Goal: Information Seeking & Learning: Learn about a topic

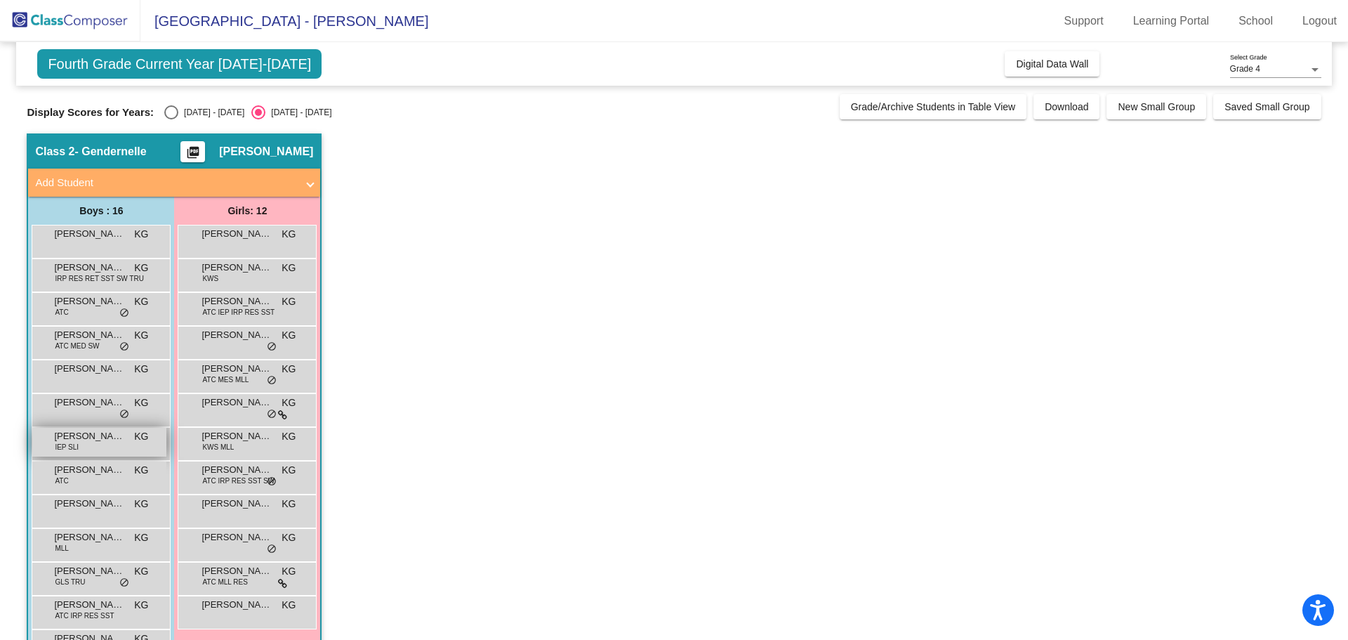
click at [105, 437] on span "[PERSON_NAME]" at bounding box center [89, 436] width 70 height 14
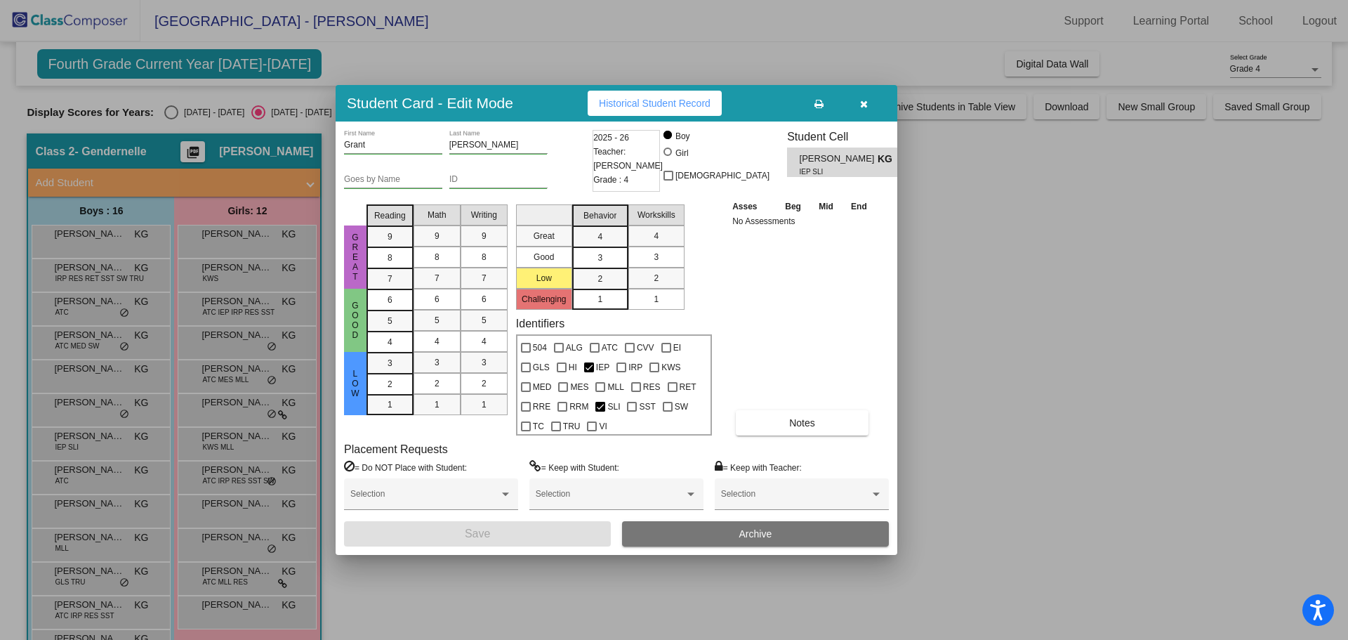
click at [343, 104] on div "Student Card - Edit Mode Historical Student Record" at bounding box center [617, 103] width 562 height 37
click at [756, 413] on button "Notes" at bounding box center [802, 422] width 133 height 25
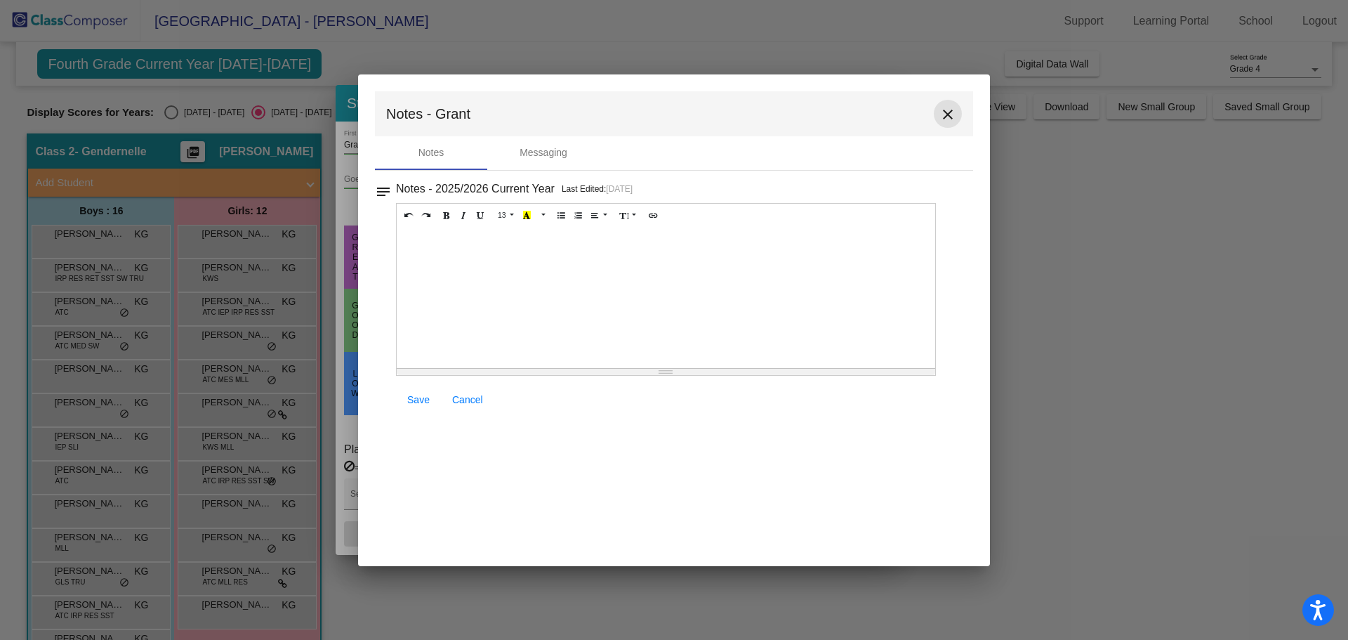
click at [952, 110] on mat-icon "close" at bounding box center [948, 114] width 17 height 17
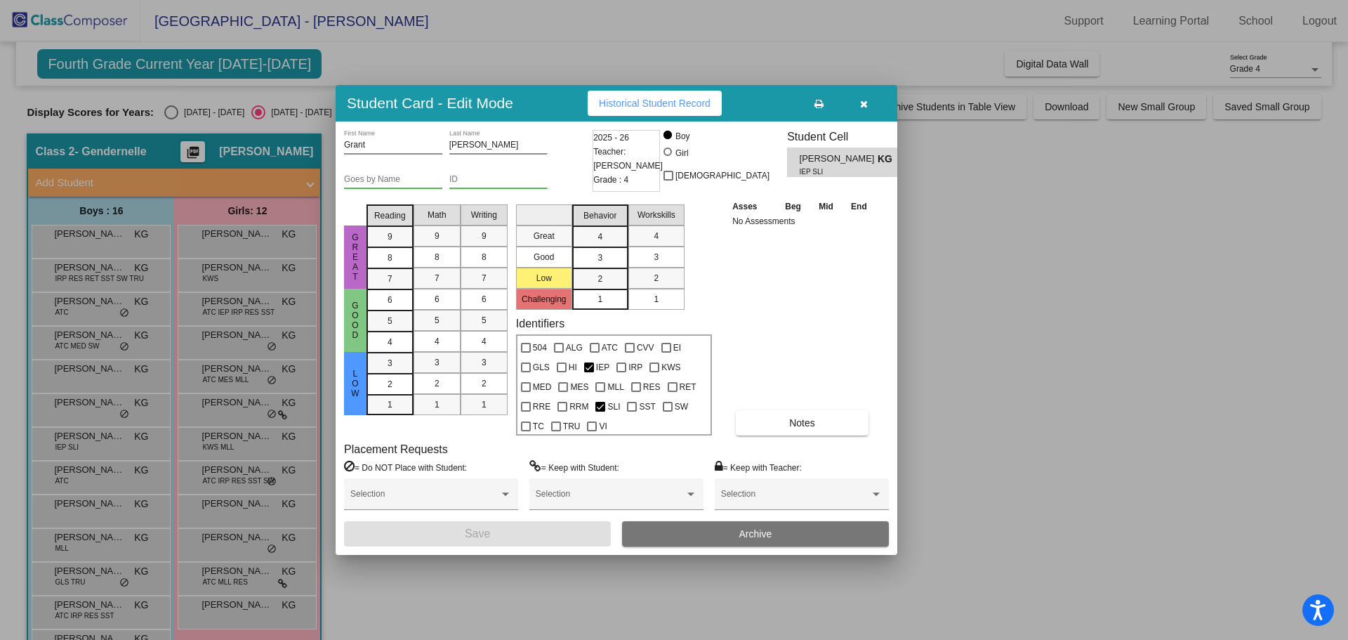
click at [864, 100] on icon "button" at bounding box center [864, 104] width 8 height 10
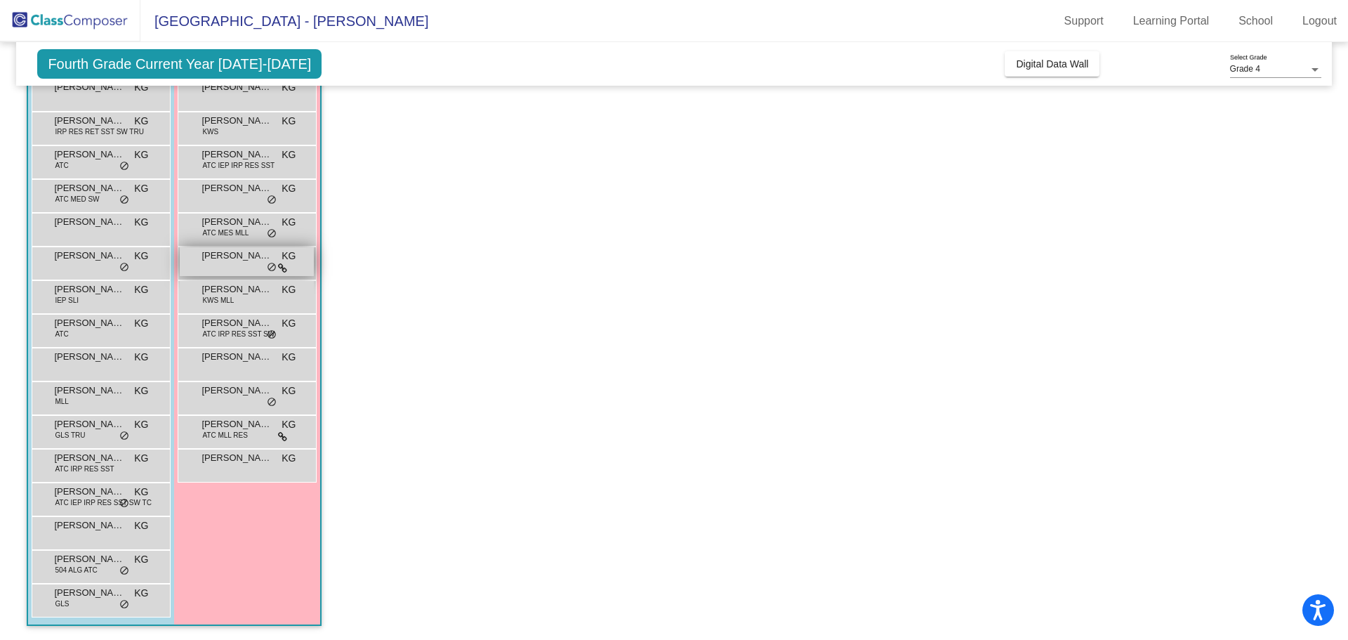
scroll to position [6, 0]
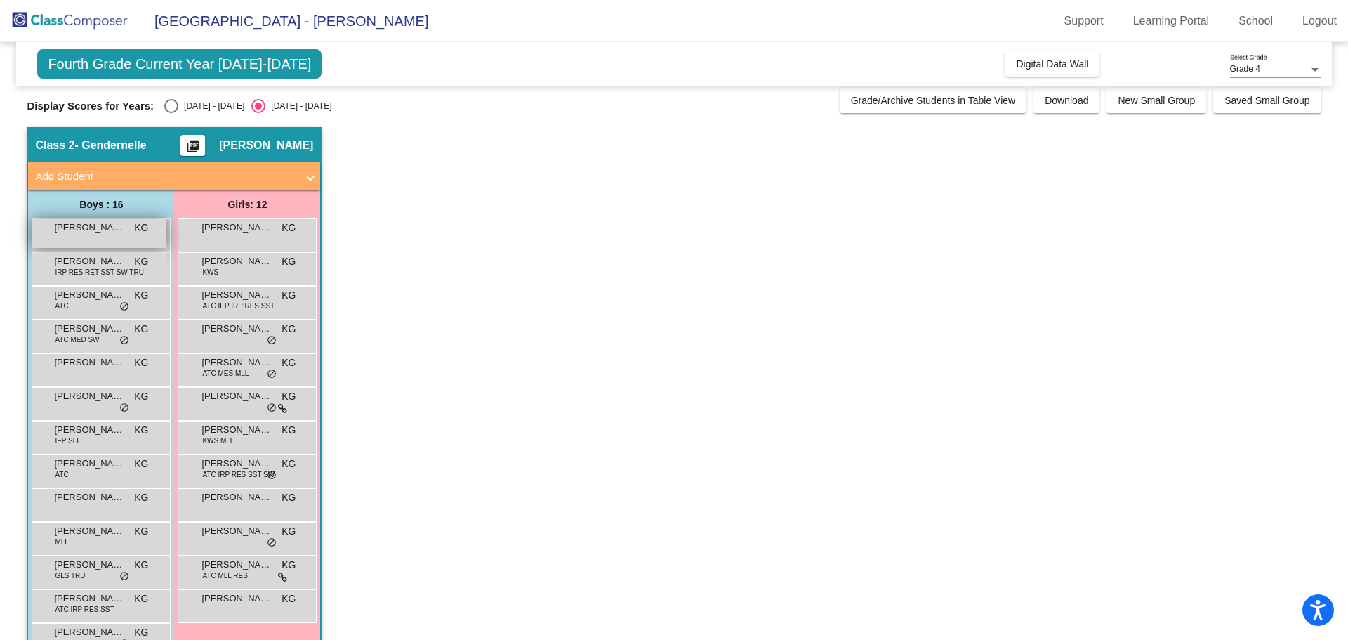
click at [80, 237] on div "[PERSON_NAME] KG lock do_not_disturb_alt" at bounding box center [99, 233] width 134 height 29
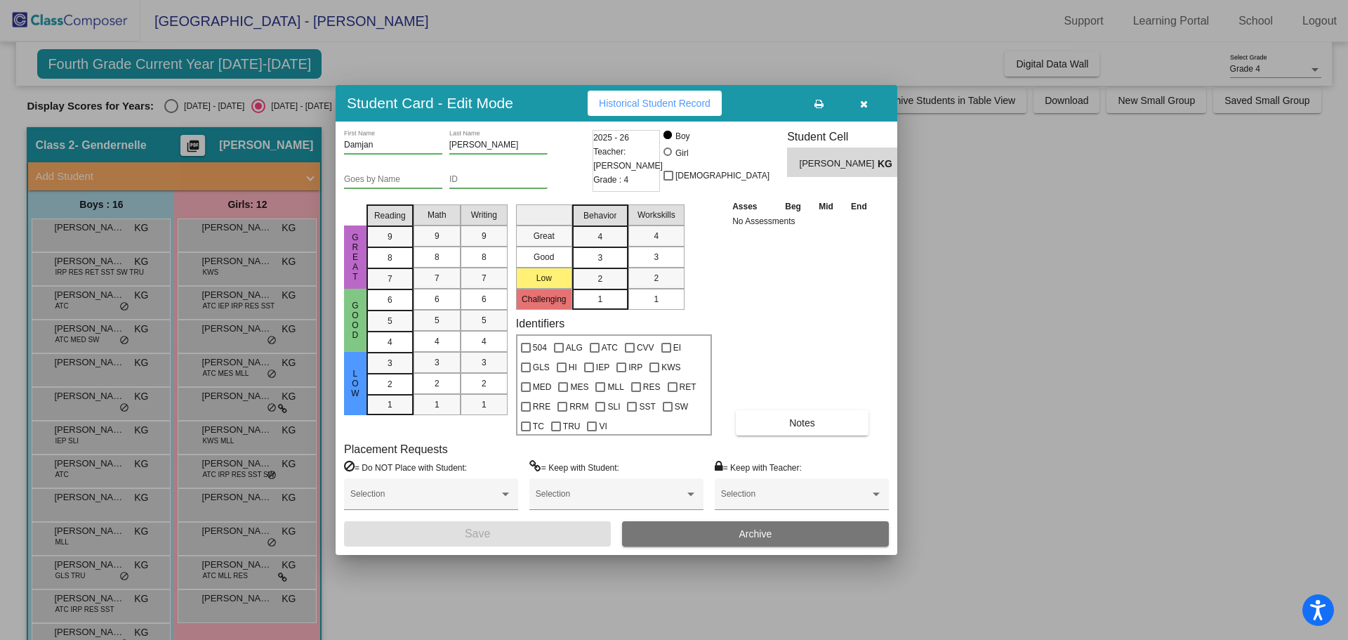
click at [89, 273] on div at bounding box center [674, 320] width 1348 height 640
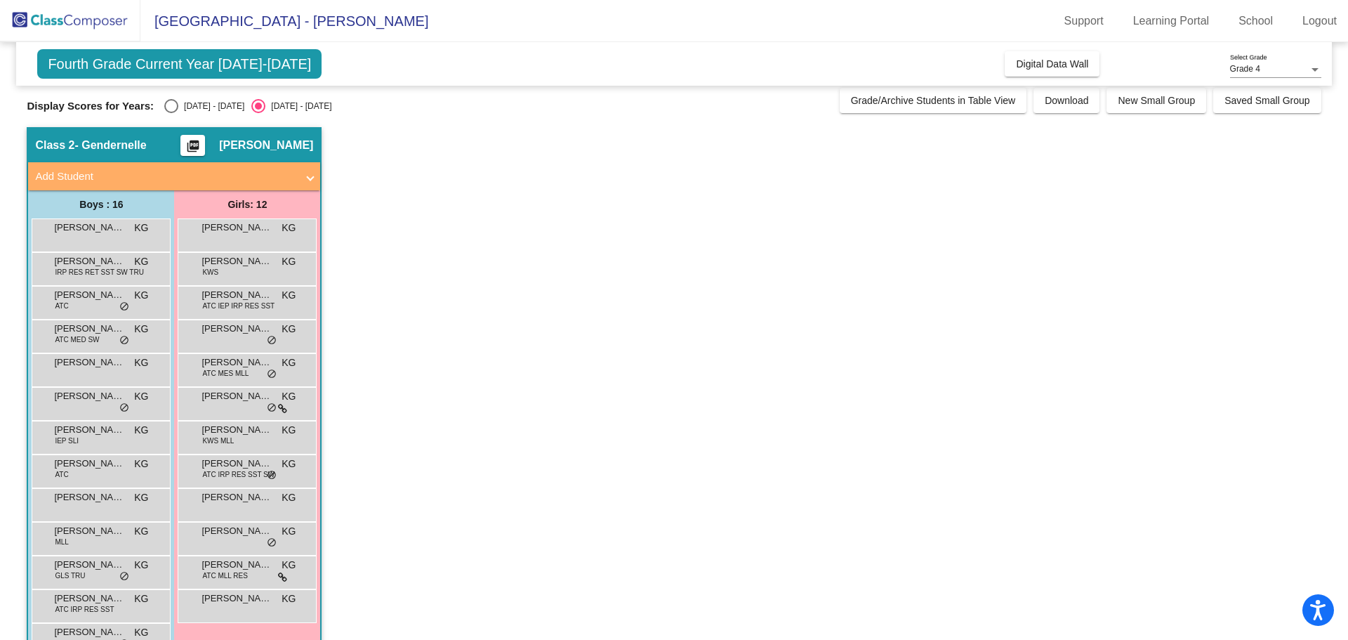
click at [89, 273] on span "IRP RES RET SST SW TRU" at bounding box center [99, 272] width 89 height 11
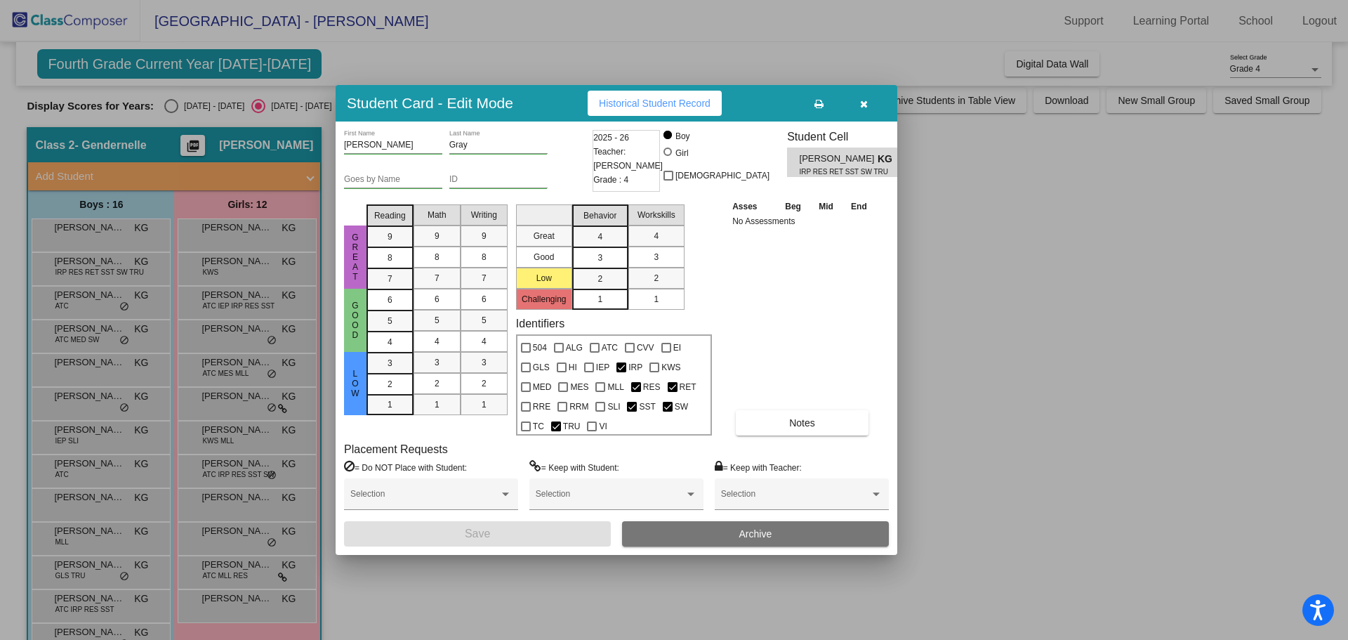
click at [115, 313] on div at bounding box center [674, 320] width 1348 height 640
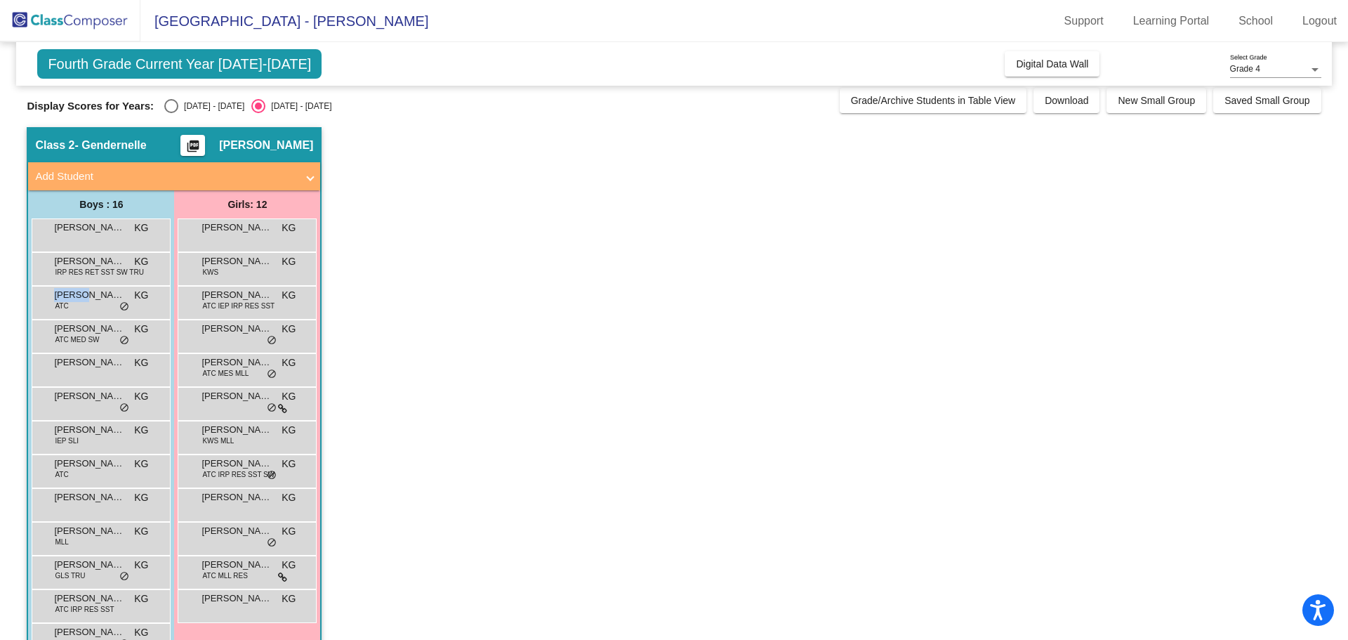
click at [115, 313] on div "[PERSON_NAME] ATC KG lock do_not_disturb_alt" at bounding box center [99, 301] width 134 height 29
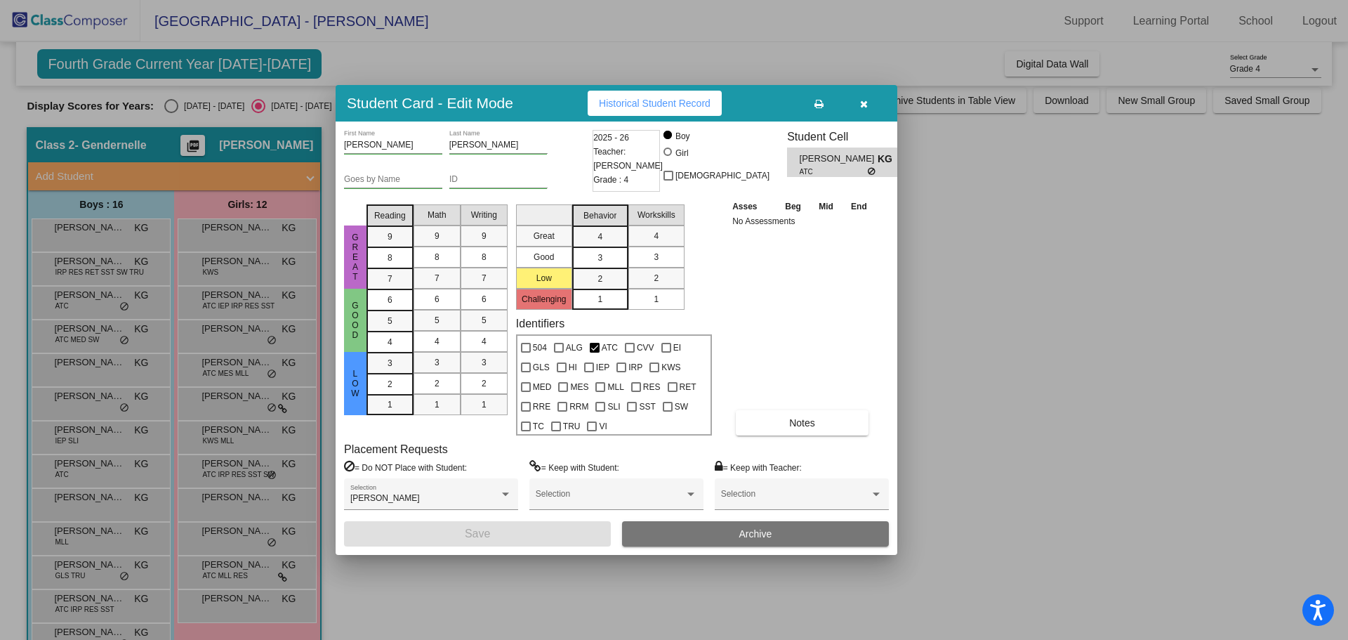
click at [100, 335] on div at bounding box center [674, 320] width 1348 height 640
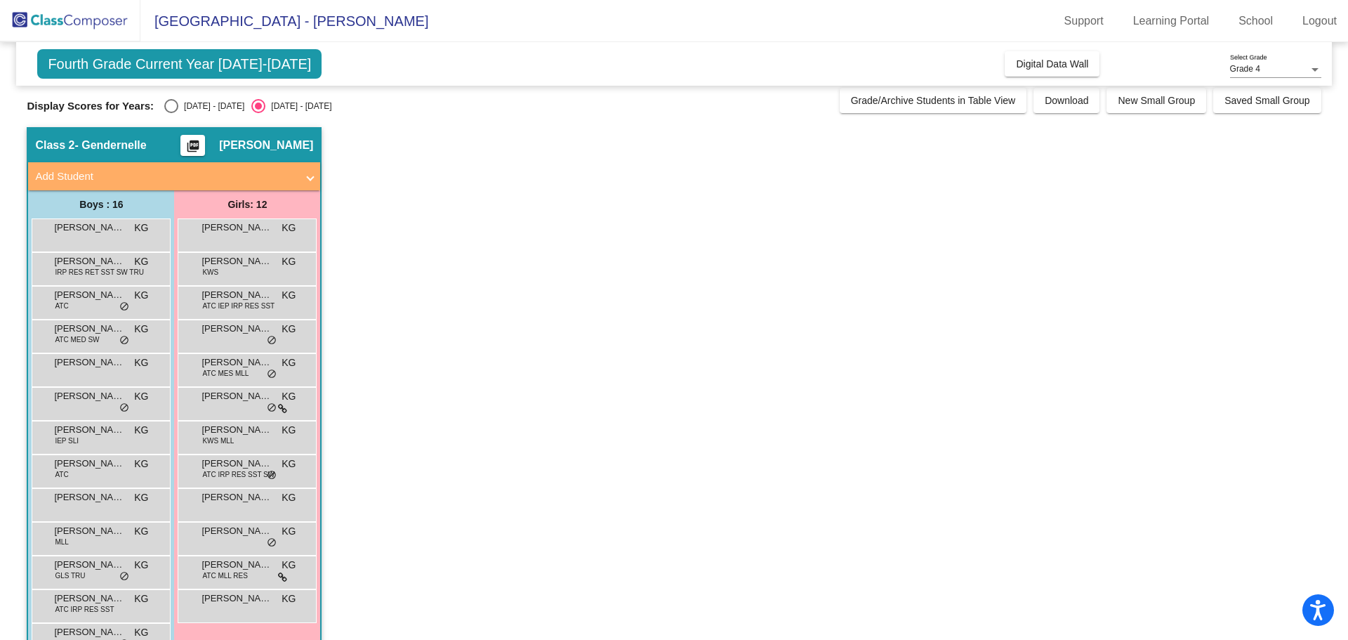
click at [100, 335] on span "[PERSON_NAME]" at bounding box center [89, 329] width 70 height 14
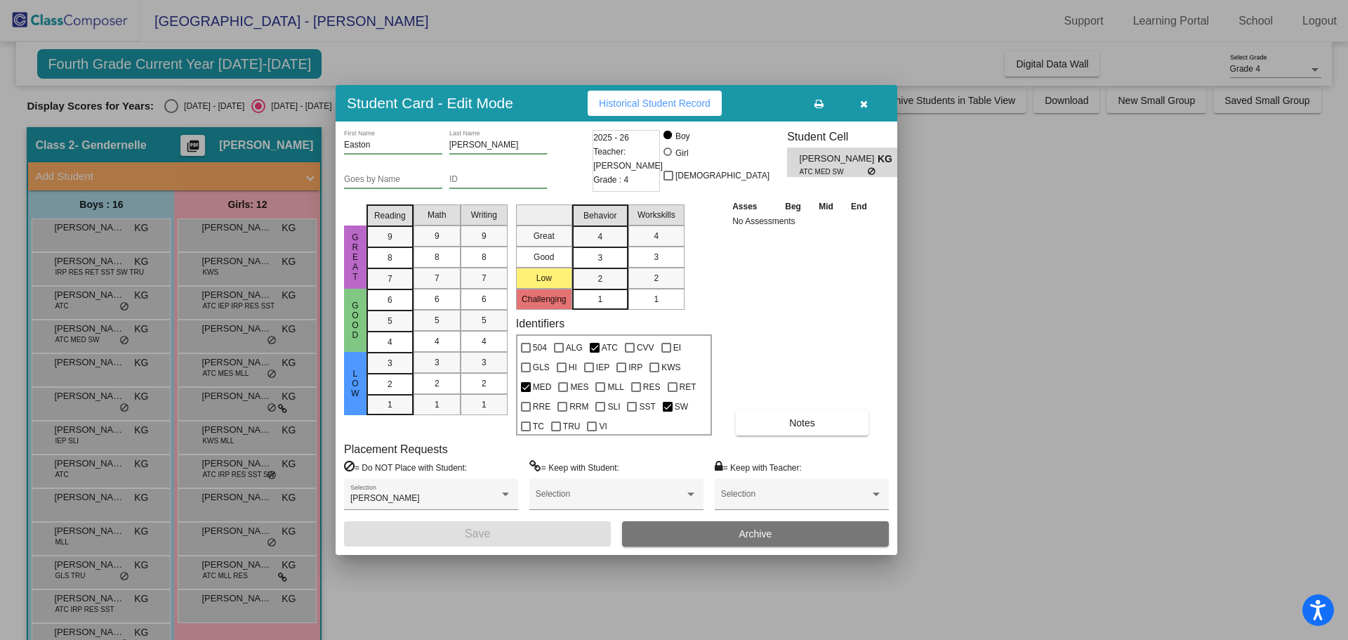
click at [100, 369] on div at bounding box center [674, 320] width 1348 height 640
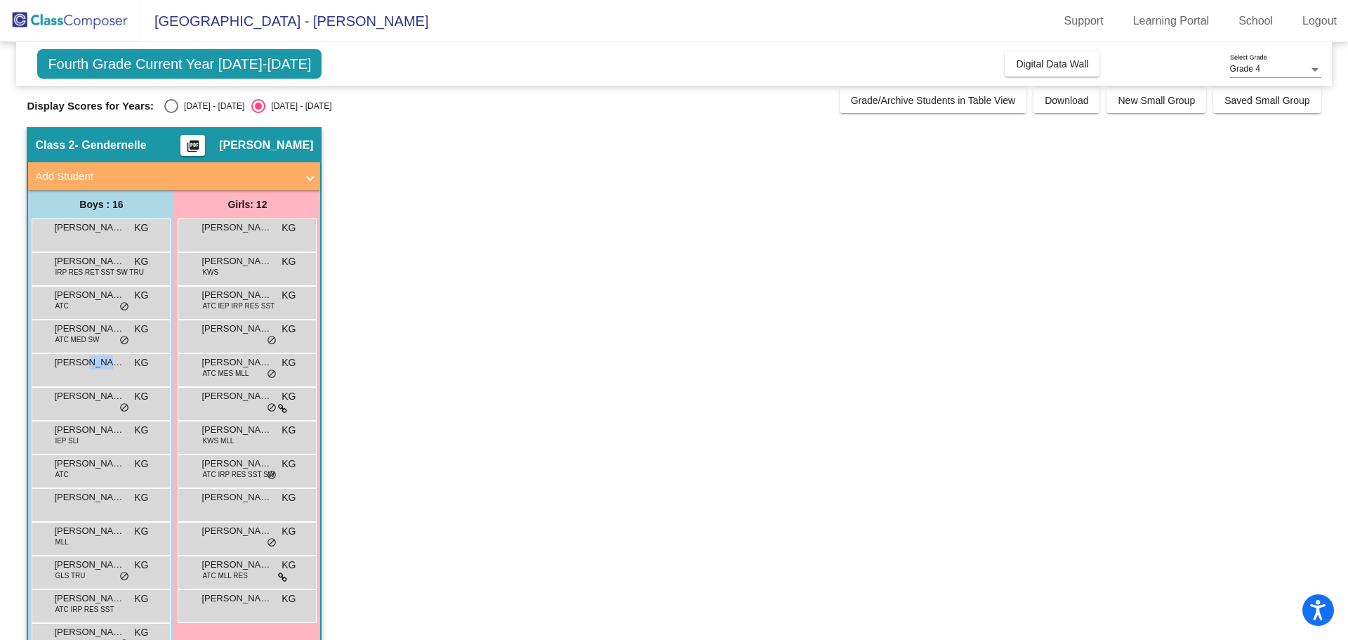
click at [100, 369] on span "[PERSON_NAME]" at bounding box center [89, 362] width 70 height 14
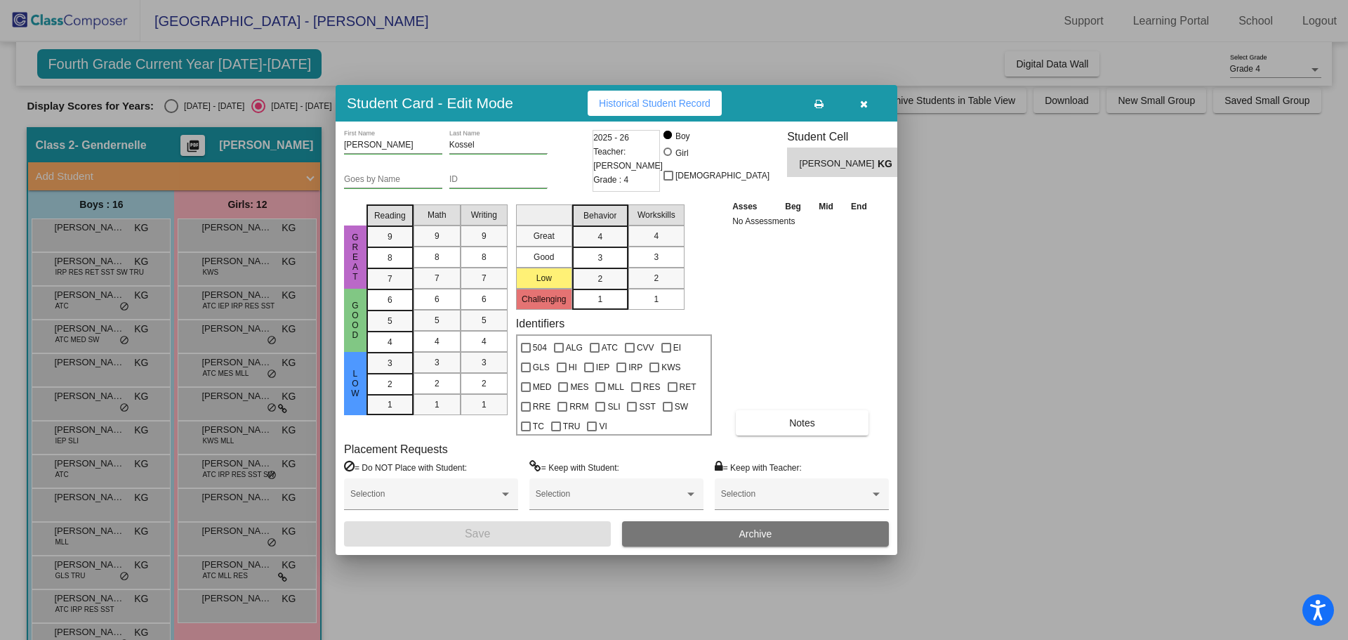
click at [98, 400] on div at bounding box center [674, 320] width 1348 height 640
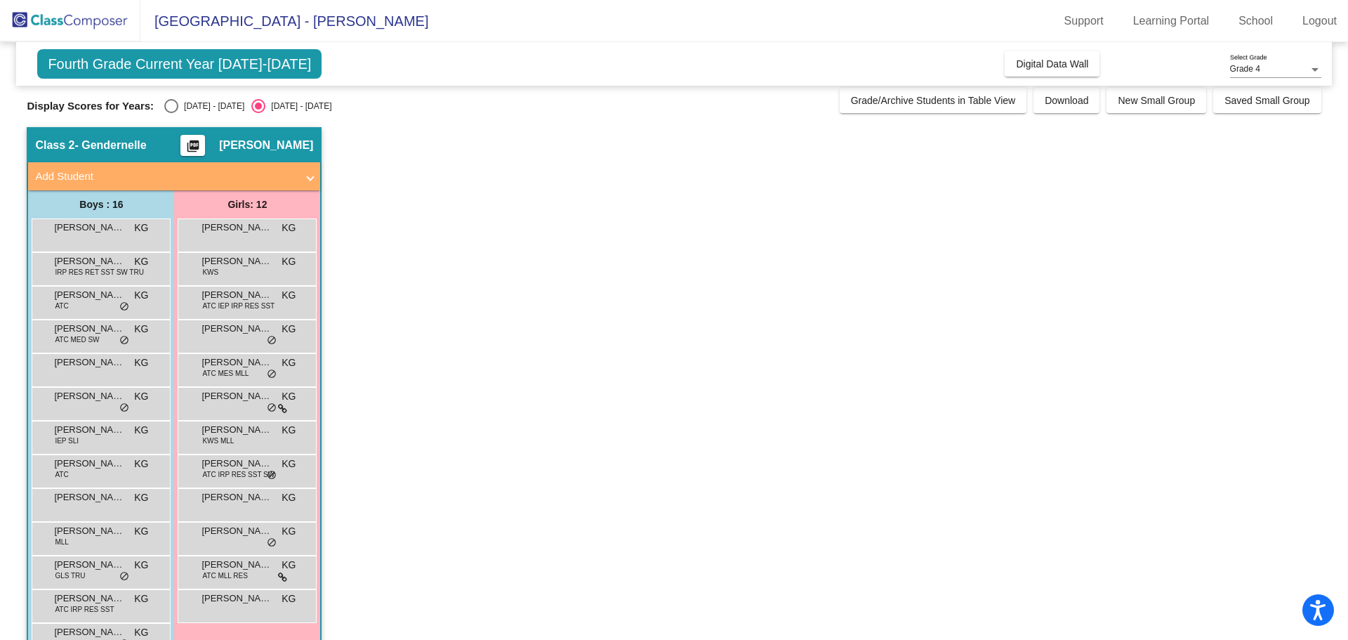
click at [98, 400] on span "[PERSON_NAME]" at bounding box center [89, 396] width 70 height 14
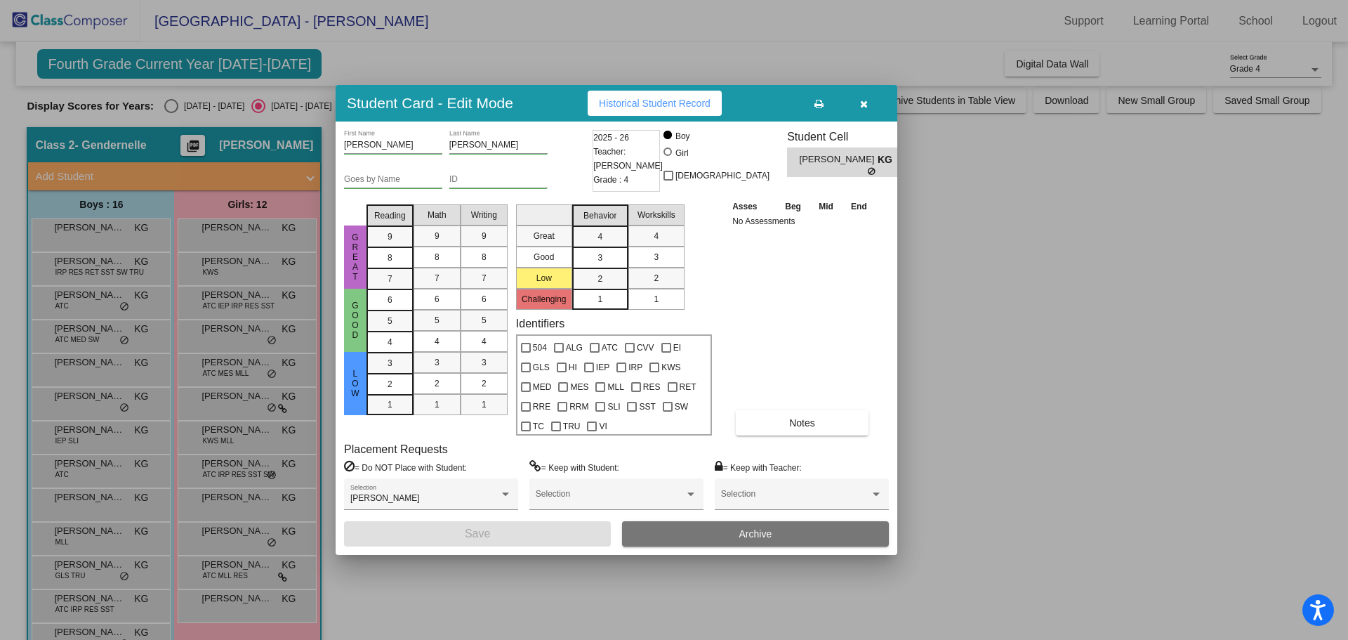
click at [96, 435] on div at bounding box center [674, 320] width 1348 height 640
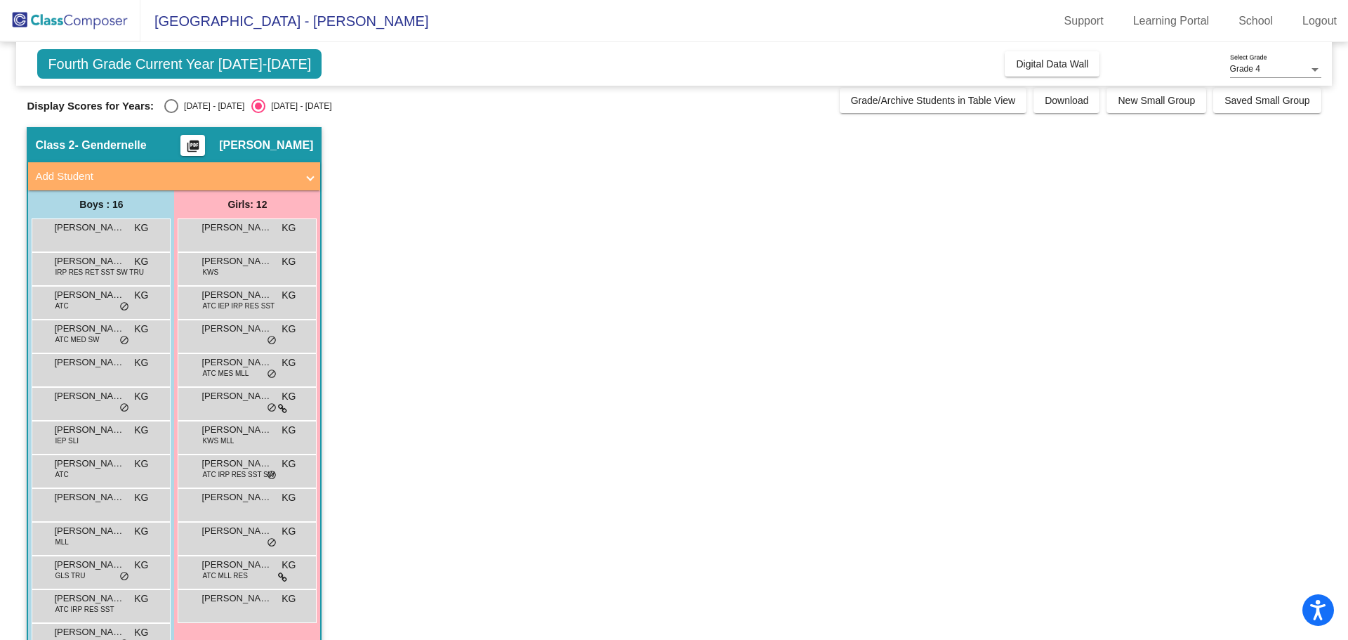
click at [96, 435] on span "[PERSON_NAME]" at bounding box center [89, 430] width 70 height 14
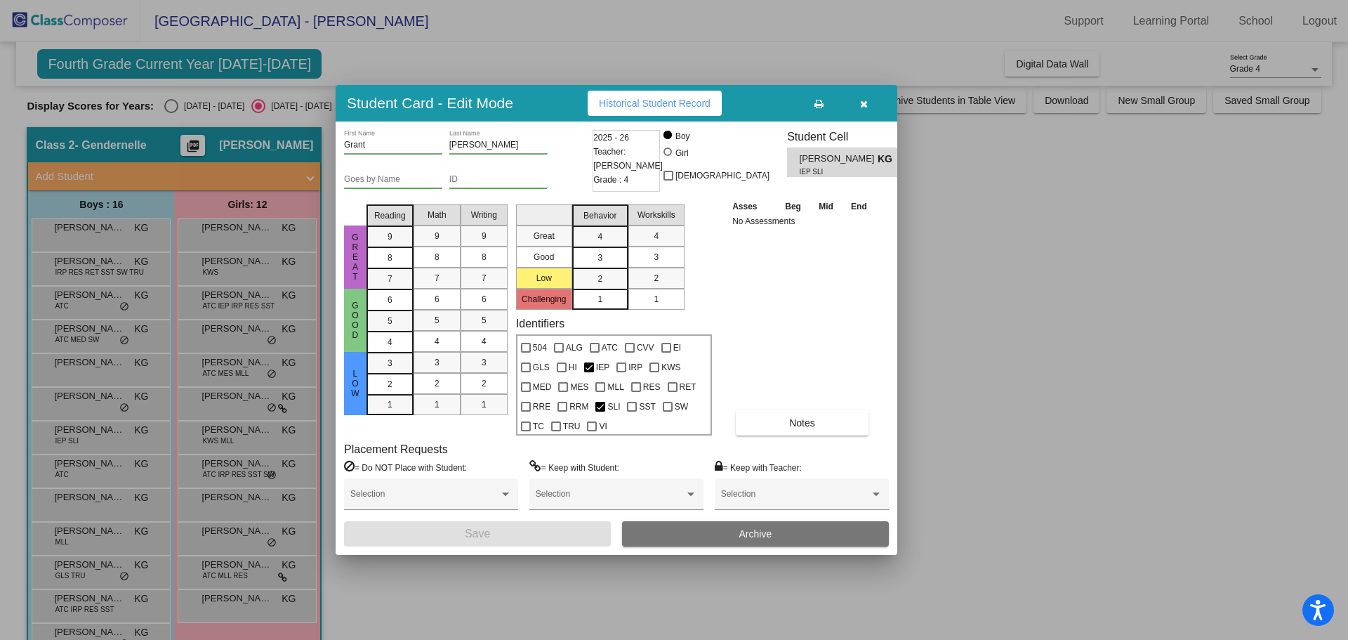
click at [86, 475] on div at bounding box center [674, 320] width 1348 height 640
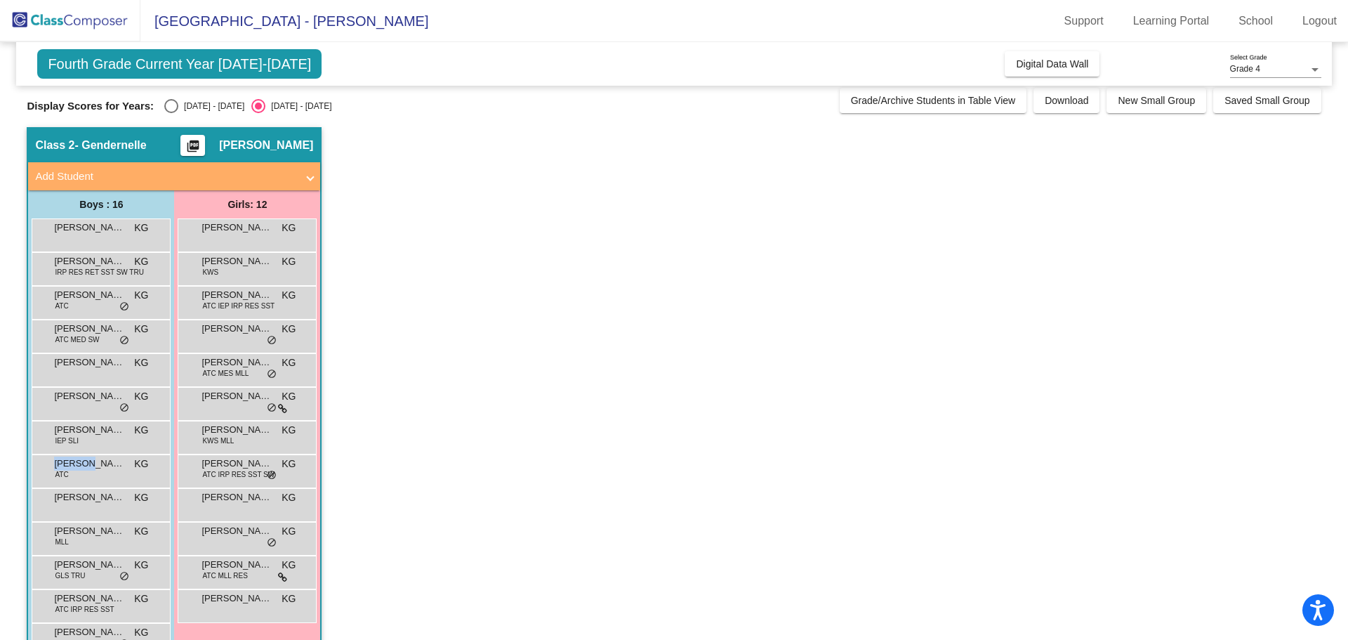
click at [86, 475] on div "[PERSON_NAME] ATC KG lock do_not_disturb_alt" at bounding box center [99, 469] width 134 height 29
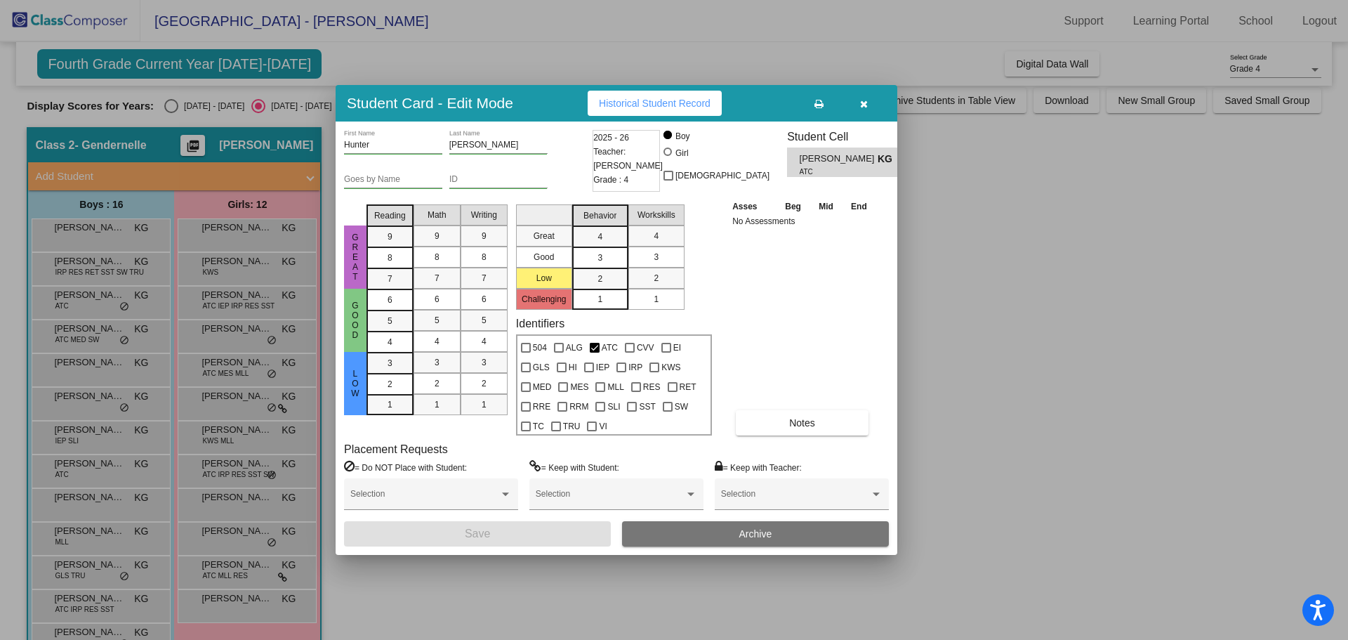
click at [63, 508] on div at bounding box center [674, 320] width 1348 height 640
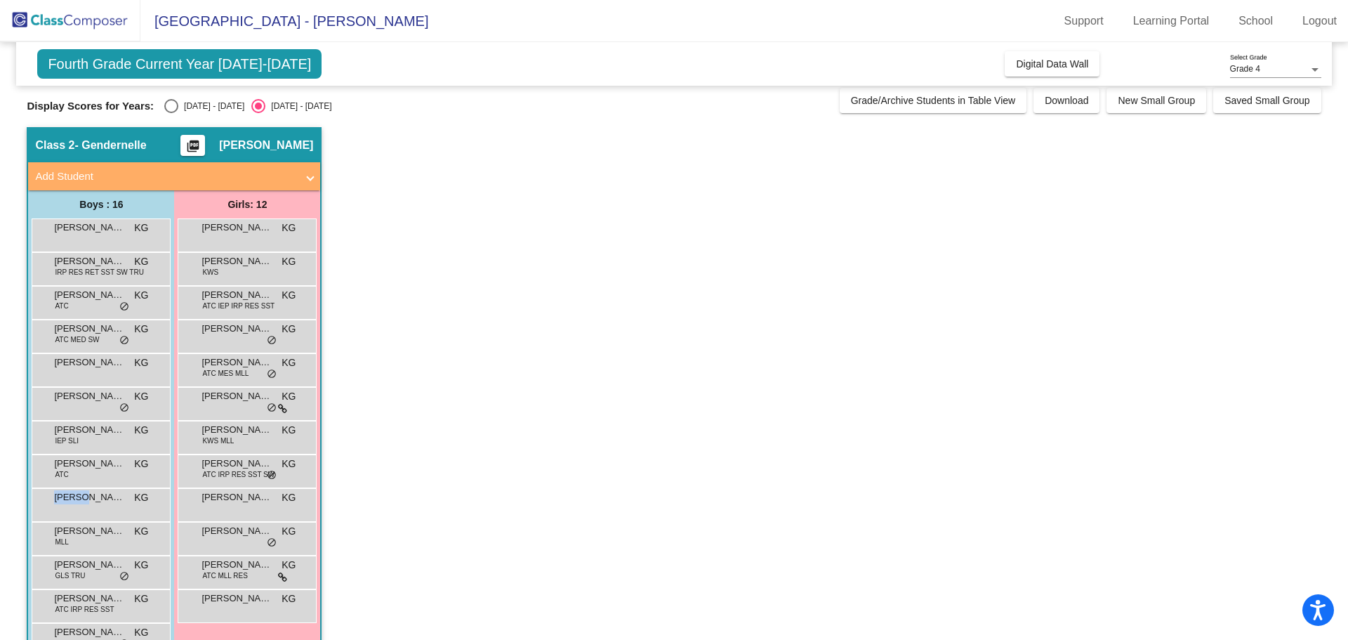
click at [63, 508] on div "[PERSON_NAME] KG lock do_not_disturb_alt" at bounding box center [99, 503] width 134 height 29
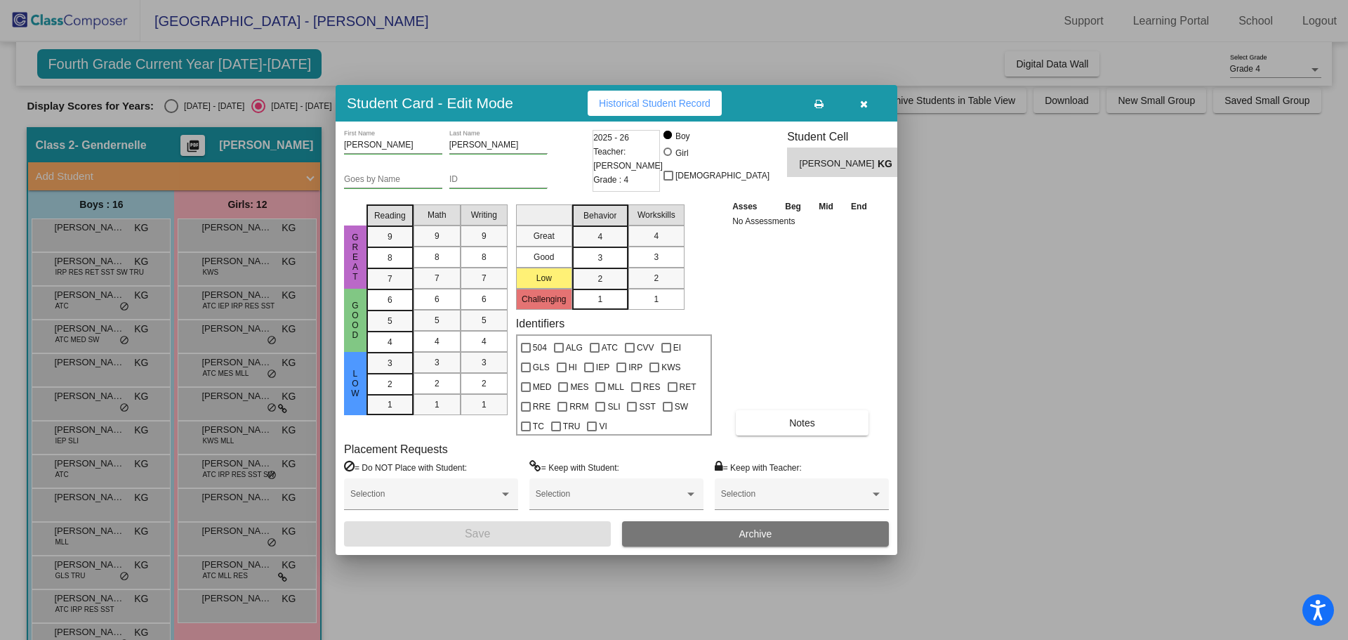
click at [71, 541] on div at bounding box center [674, 320] width 1348 height 640
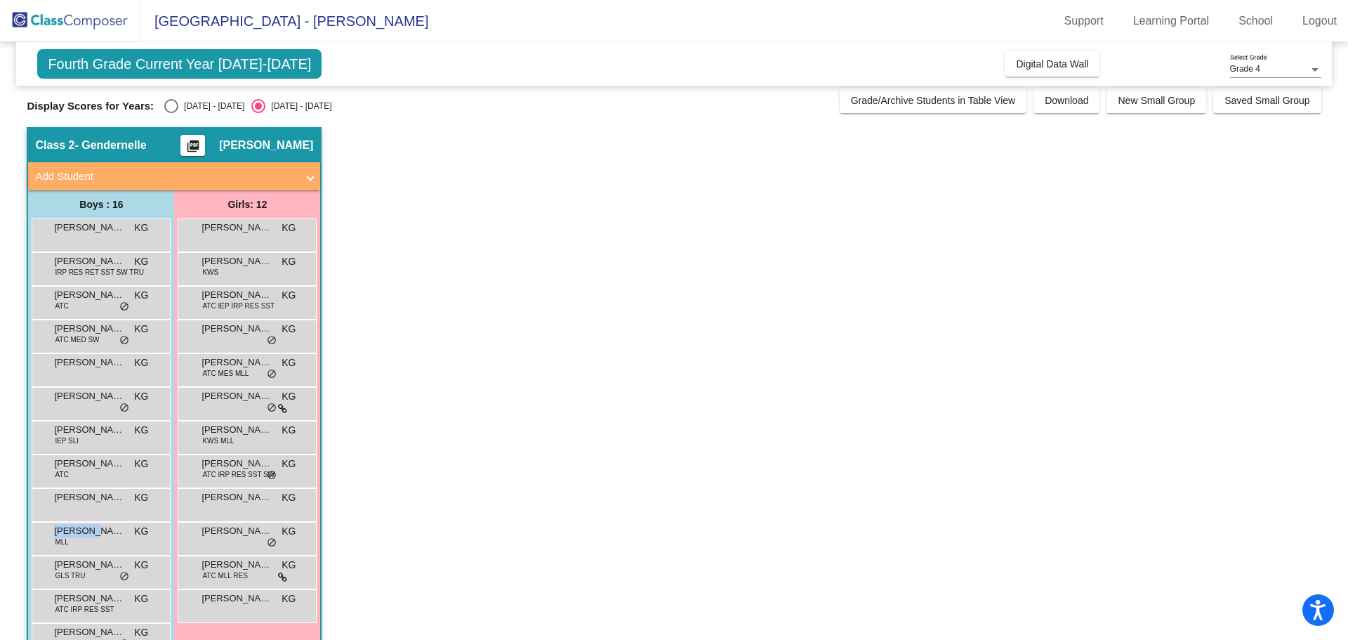
click at [71, 541] on div "[PERSON_NAME] MLL KG lock do_not_disturb_alt" at bounding box center [99, 537] width 134 height 29
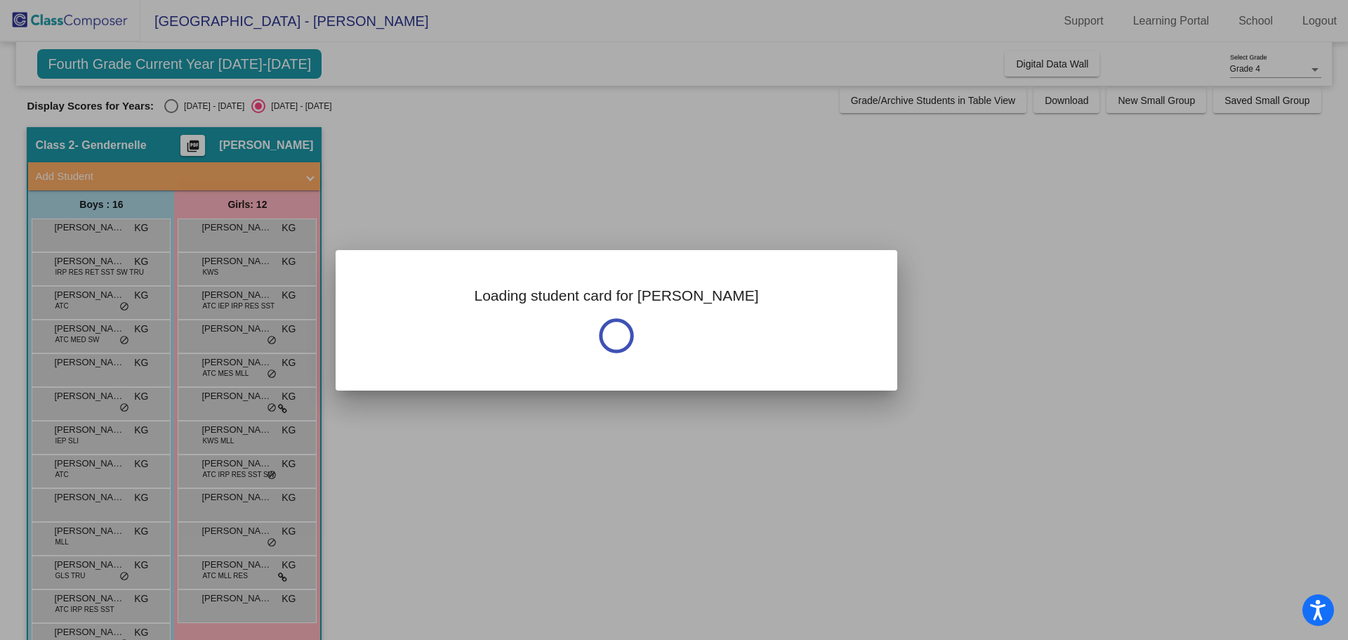
click at [74, 561] on div at bounding box center [674, 320] width 1348 height 640
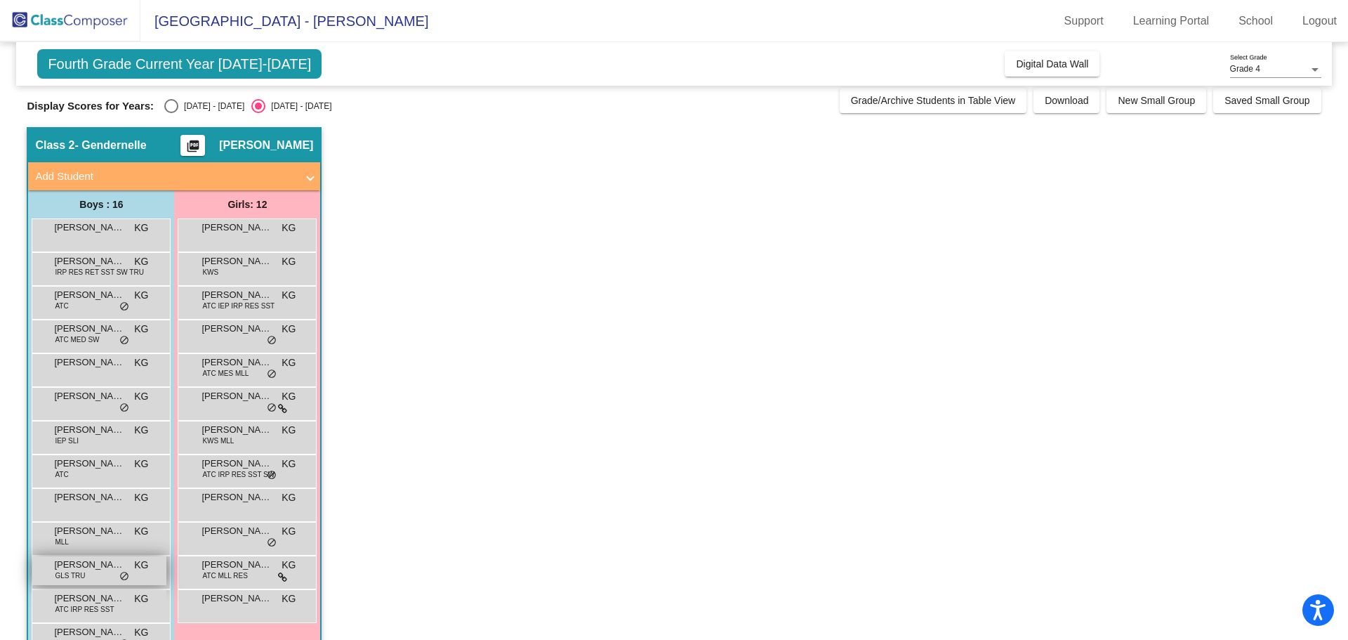
click at [74, 565] on span "[PERSON_NAME]" at bounding box center [89, 565] width 70 height 14
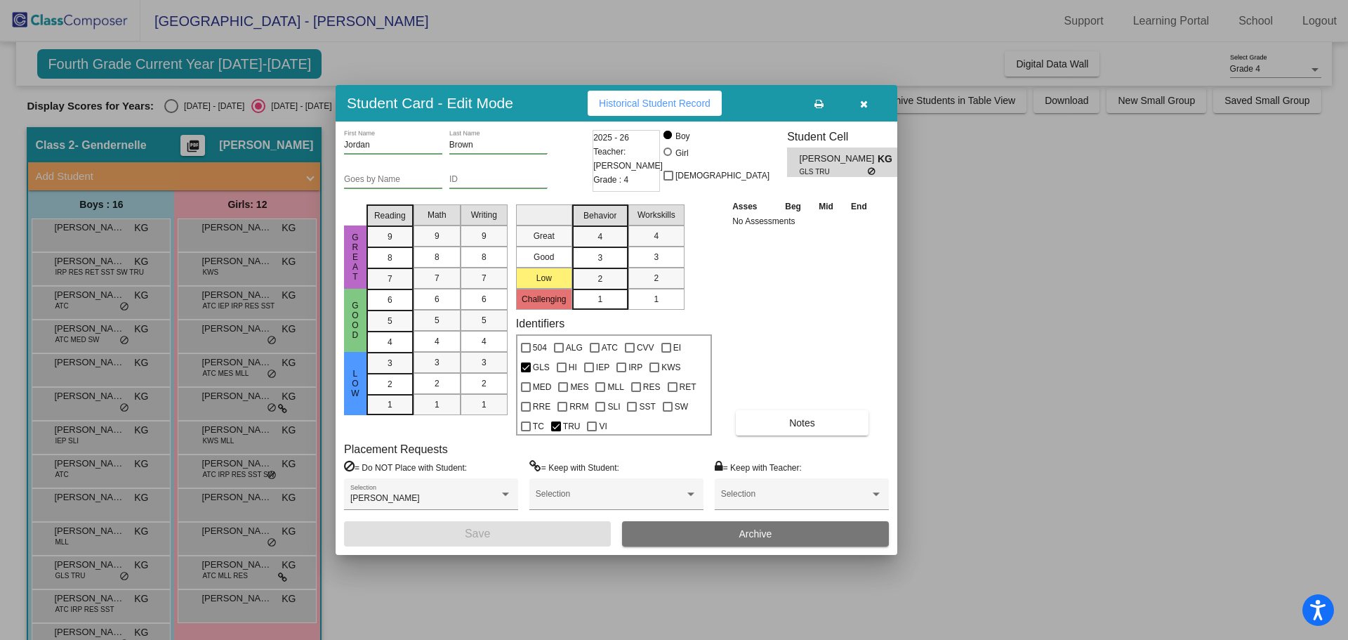
click at [82, 603] on div at bounding box center [674, 320] width 1348 height 640
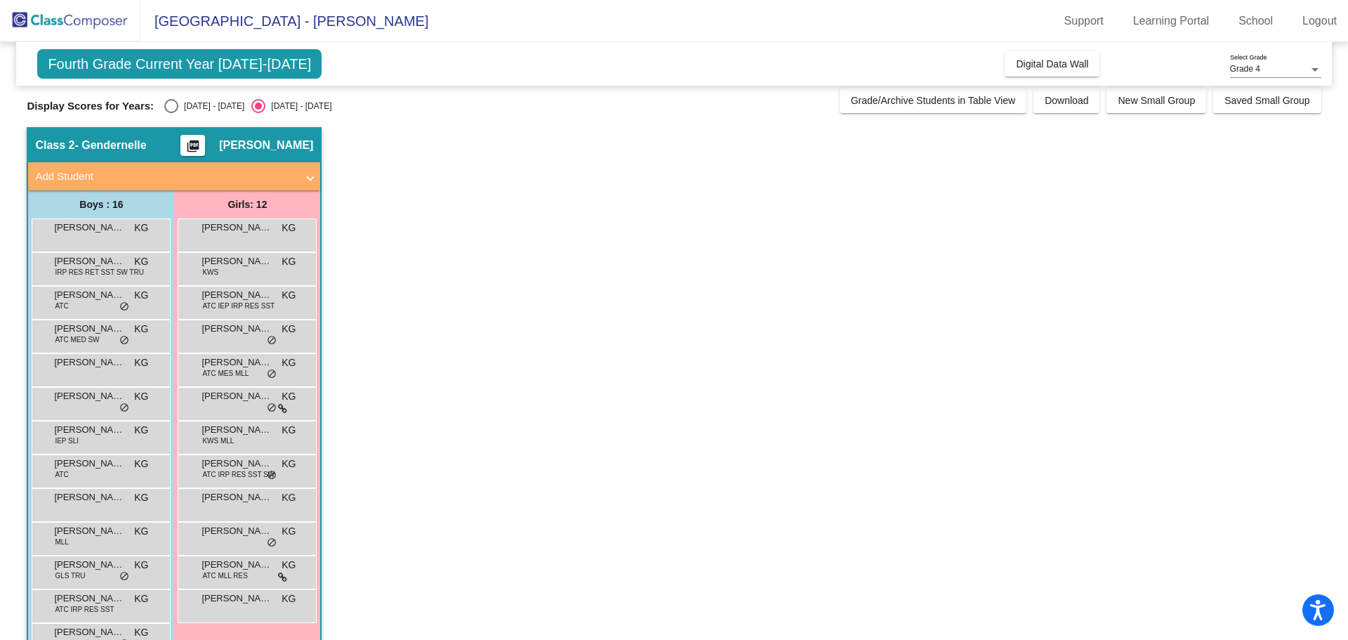
click at [82, 603] on span "[PERSON_NAME]" at bounding box center [89, 598] width 70 height 14
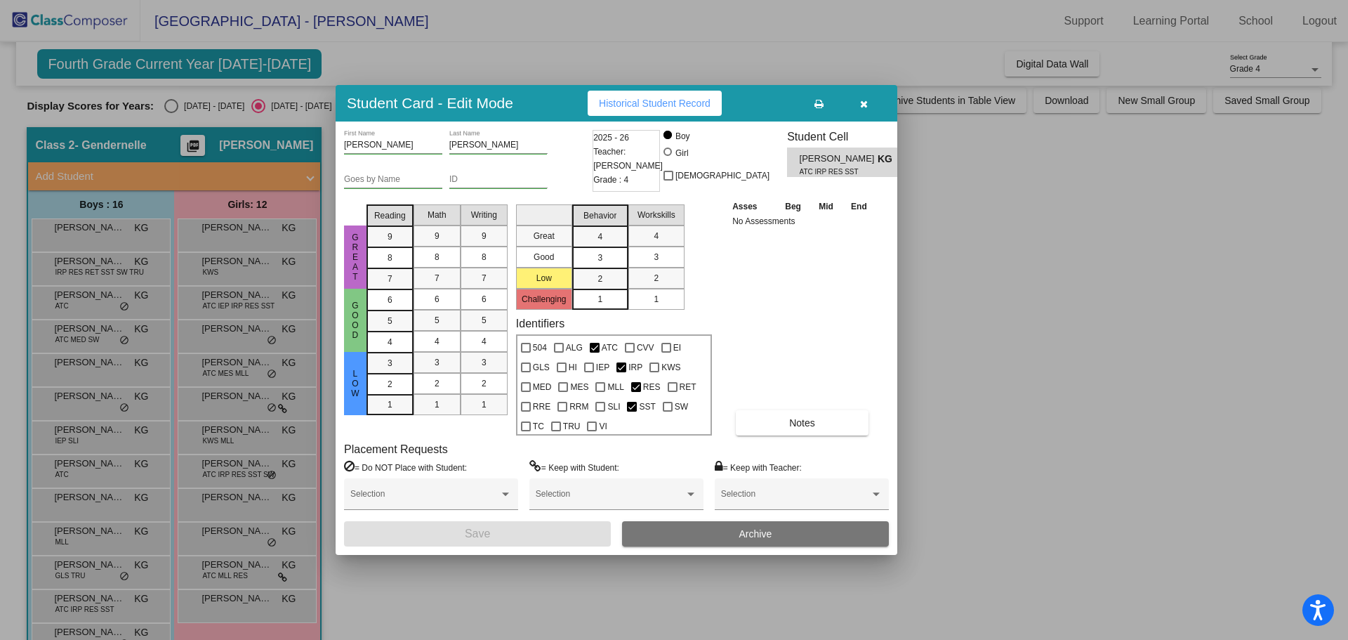
click at [866, 105] on icon "button" at bounding box center [864, 104] width 8 height 10
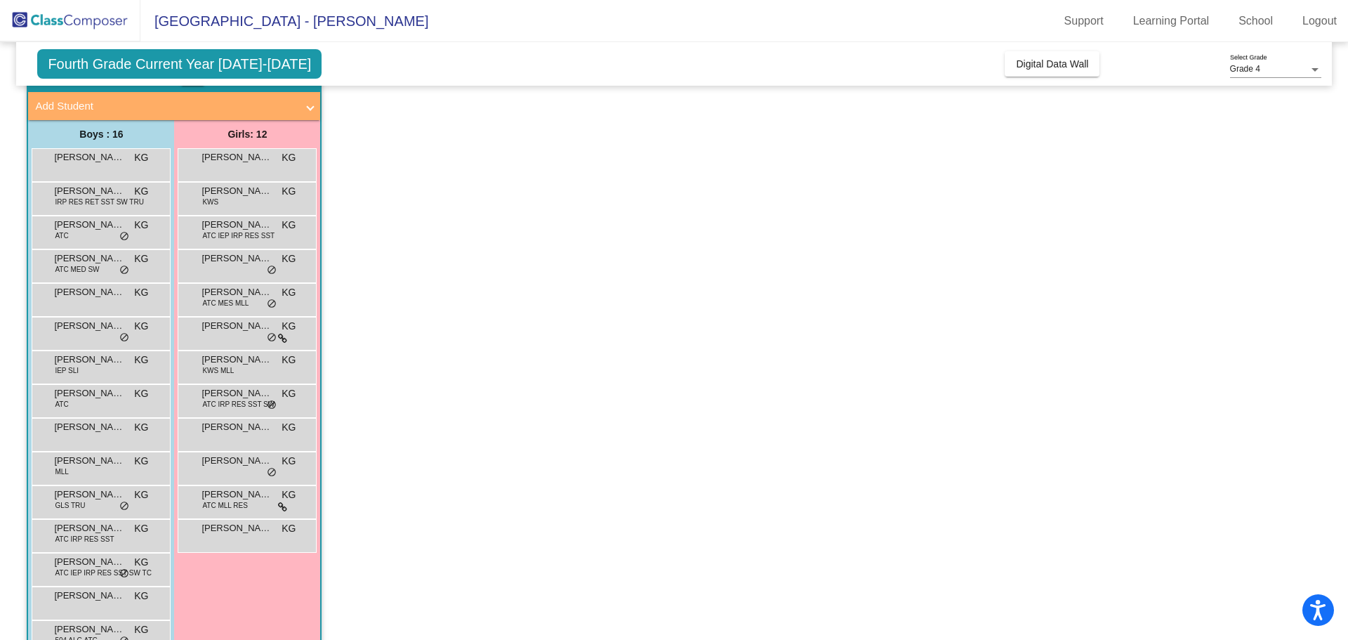
scroll to position [147, 0]
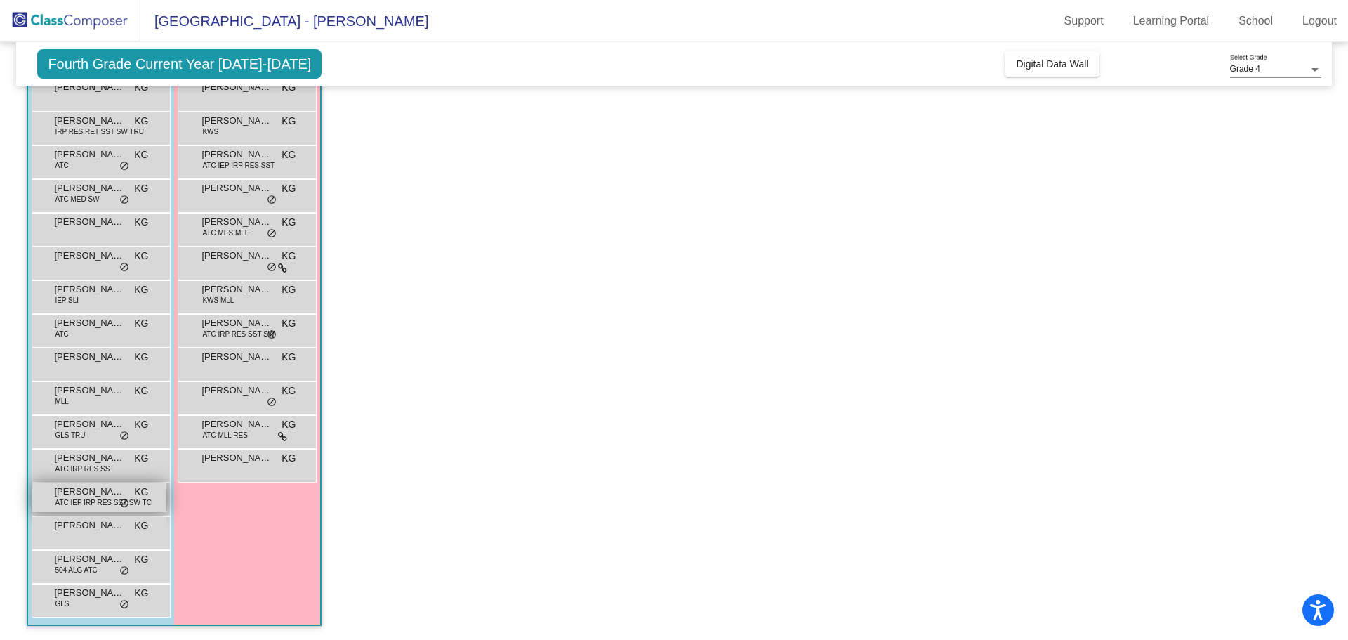
click at [98, 507] on span "ATC IEP IRP RES SST SW TC" at bounding box center [103, 502] width 96 height 11
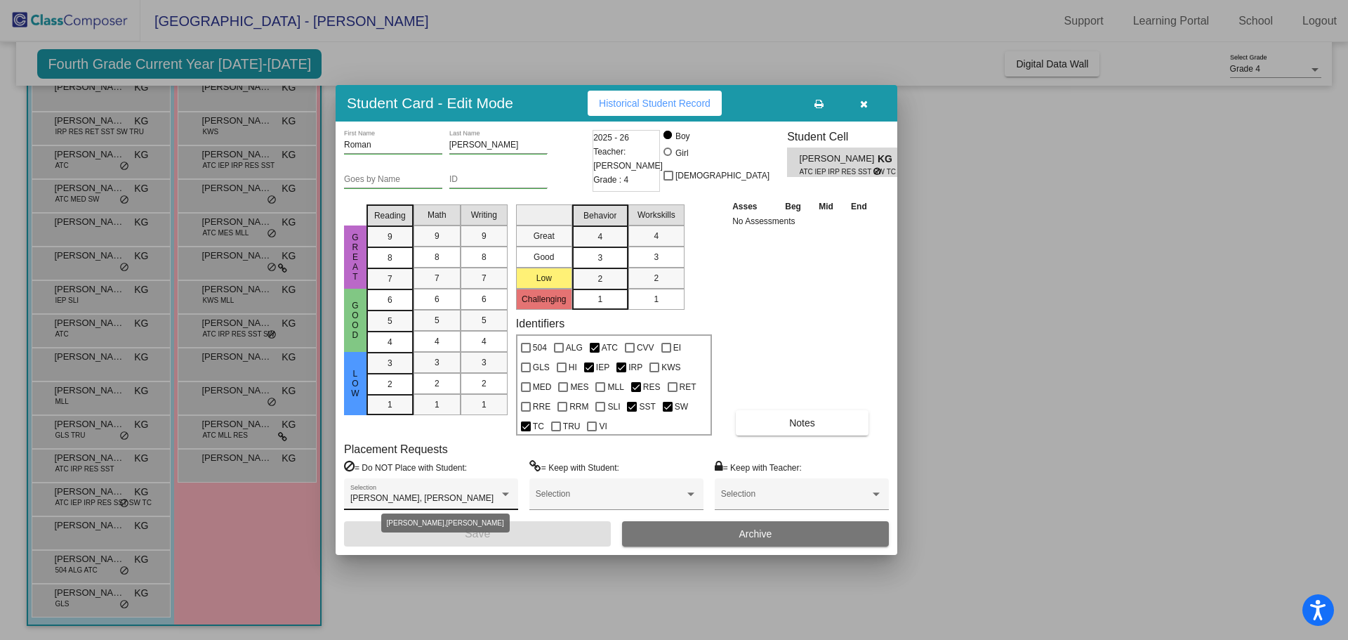
click at [508, 496] on div at bounding box center [505, 495] width 13 height 10
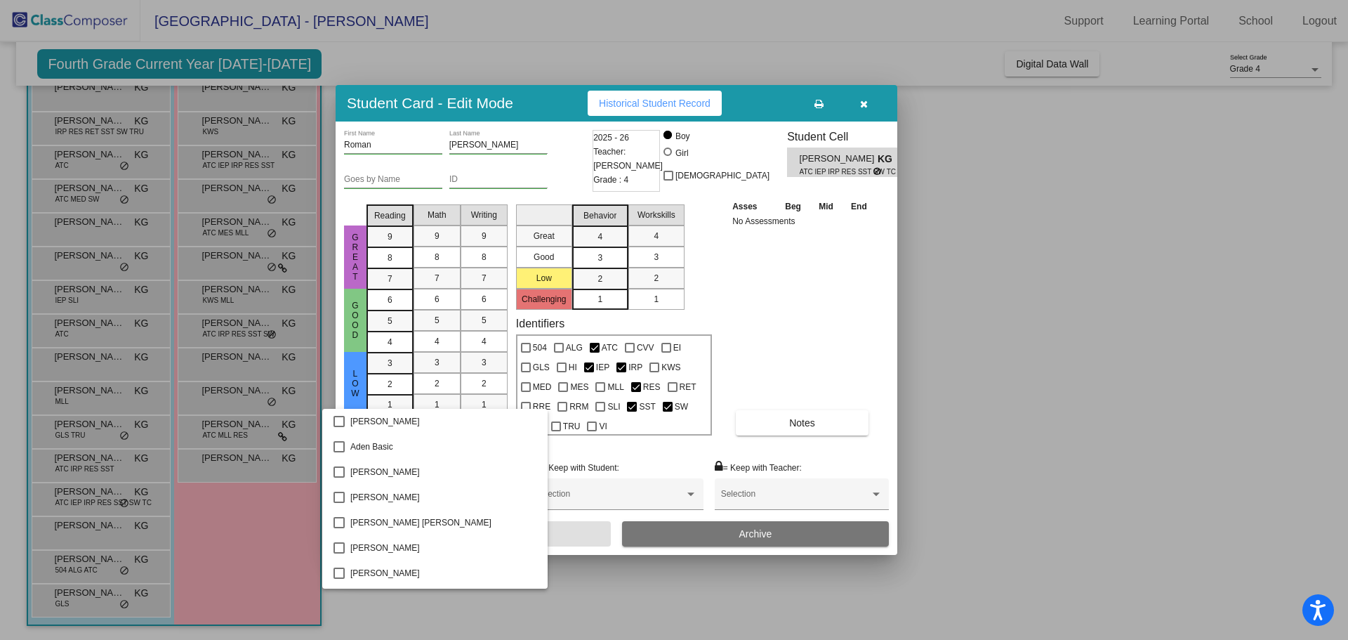
scroll to position [1591, 0]
click at [839, 285] on div at bounding box center [674, 320] width 1348 height 640
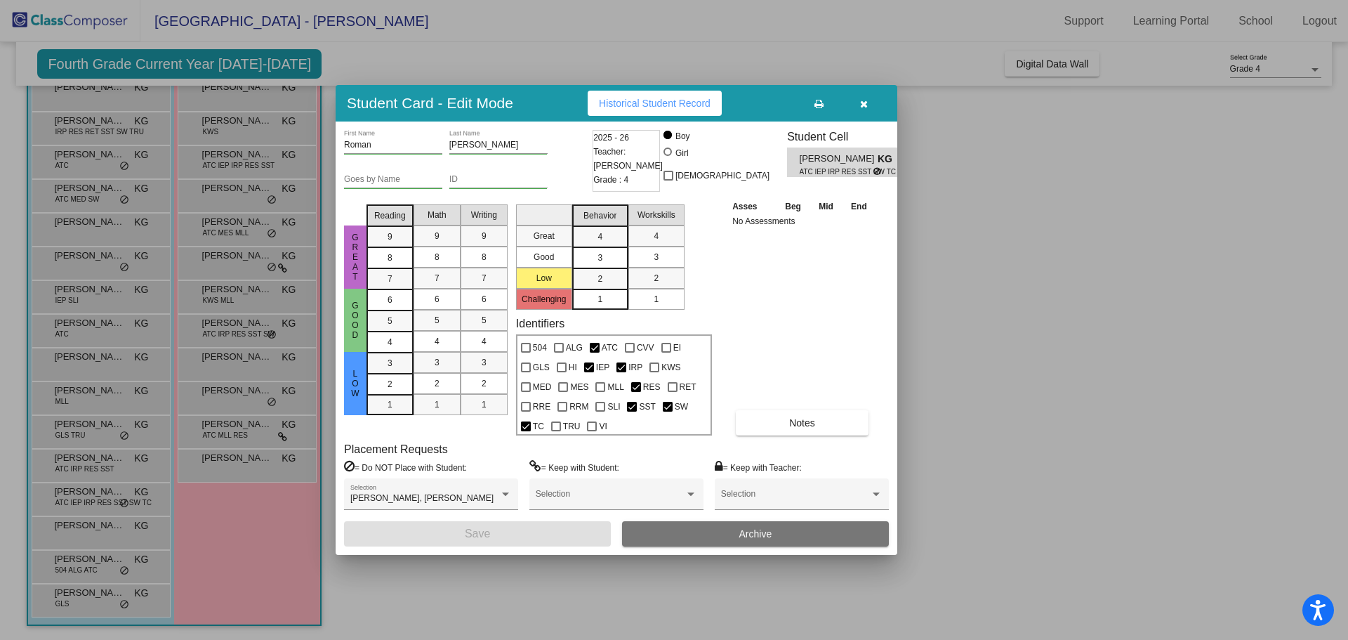
click at [67, 566] on div at bounding box center [674, 320] width 1348 height 640
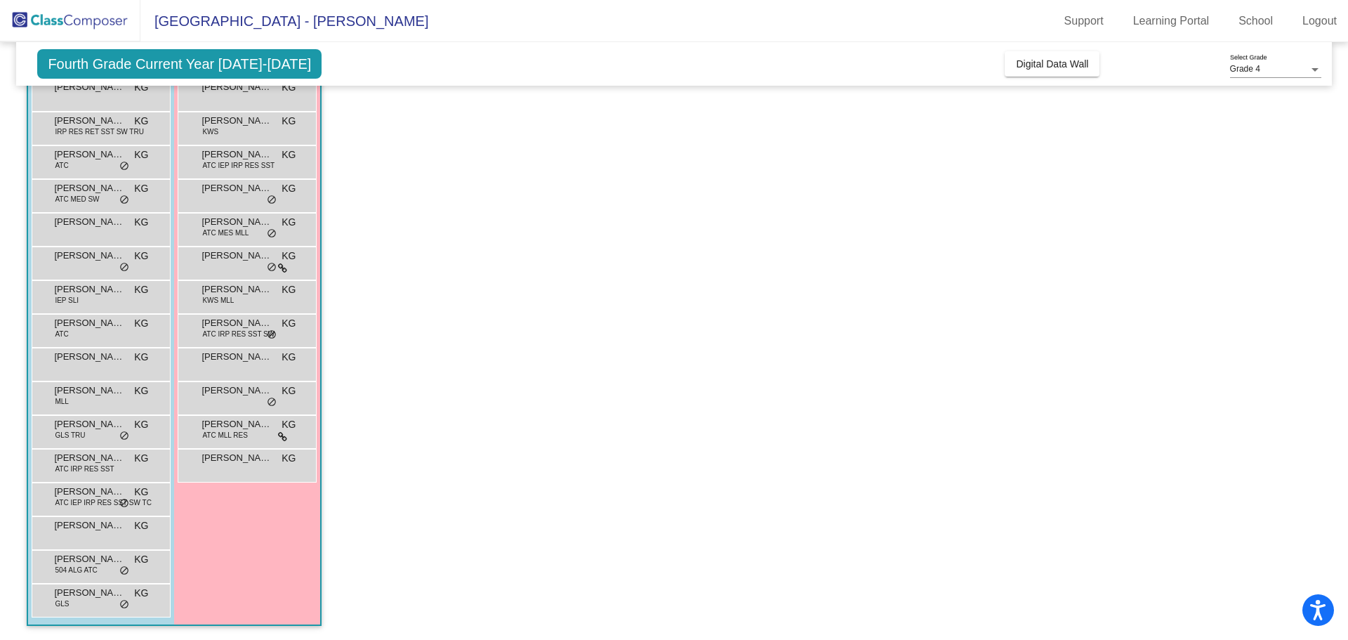
click at [67, 566] on span "504 ALG ATC" at bounding box center [76, 570] width 42 height 11
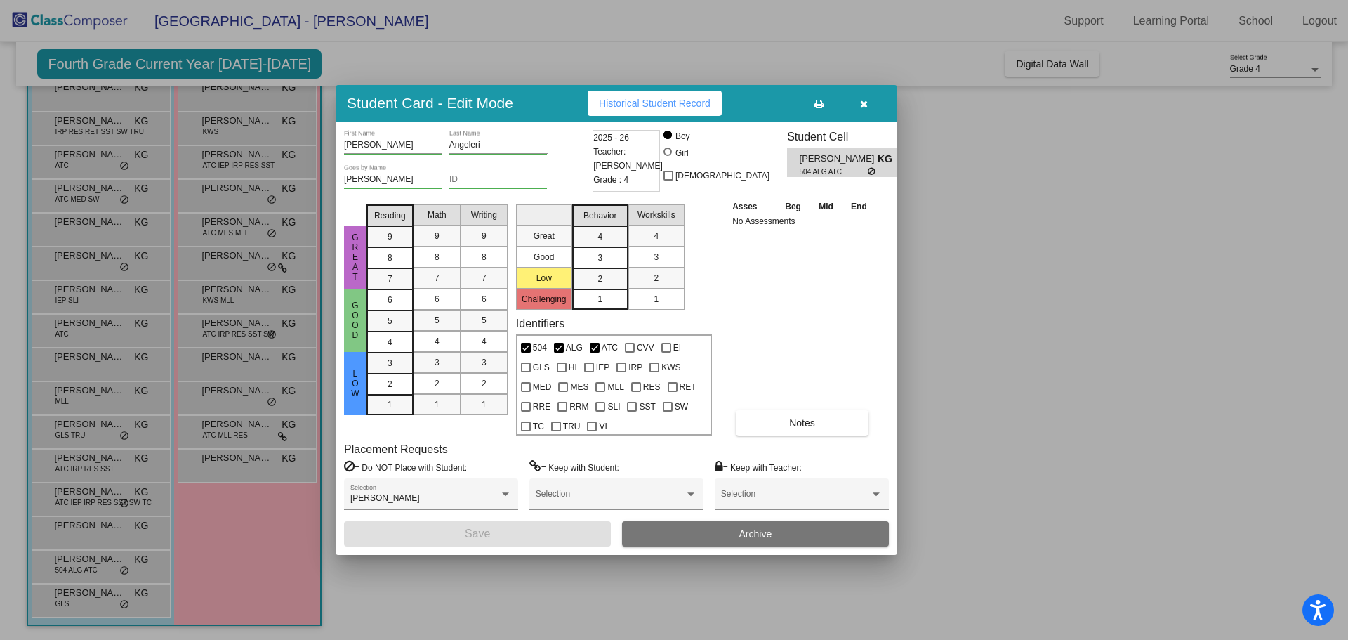
click at [92, 607] on div at bounding box center [674, 320] width 1348 height 640
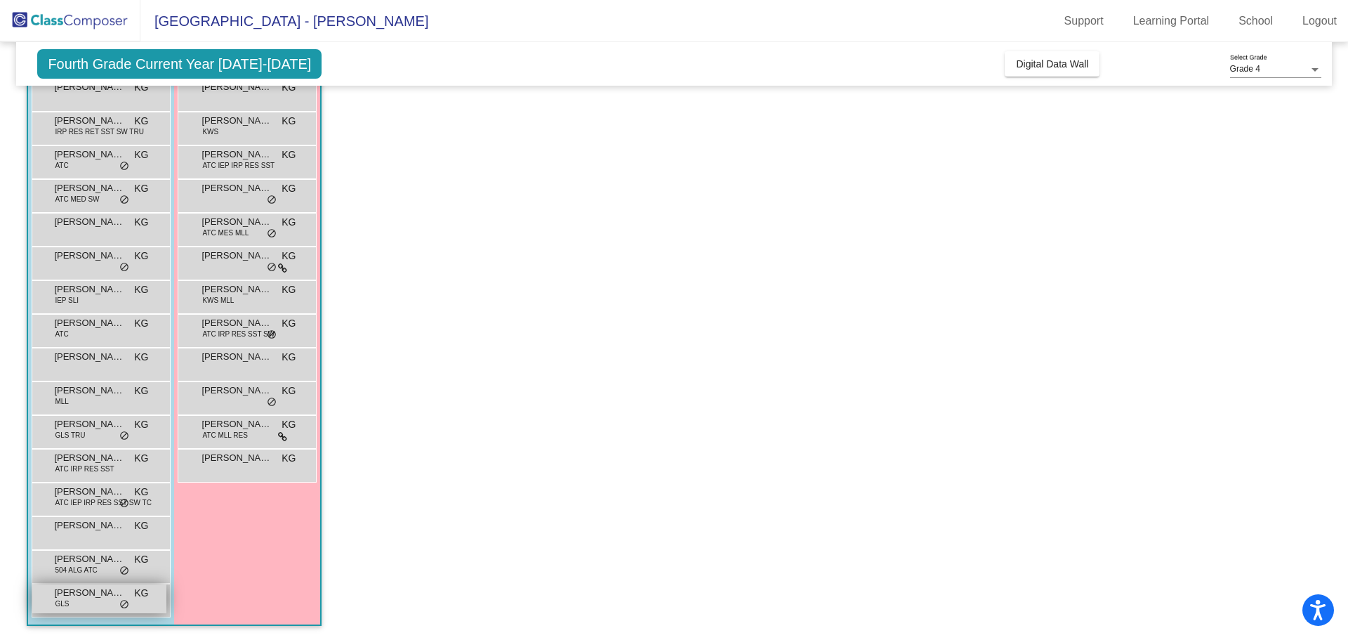
click at [92, 607] on div "[PERSON_NAME] GLS KG lock do_not_disturb_alt" at bounding box center [99, 598] width 134 height 29
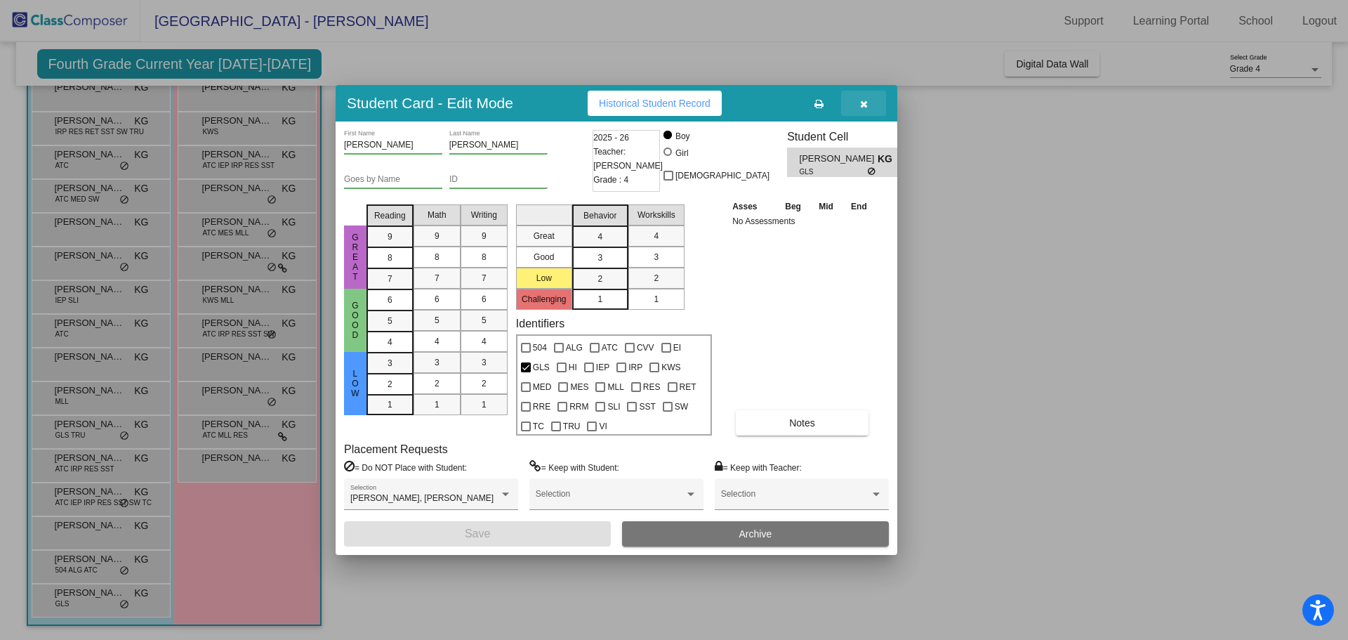
click at [862, 97] on button "button" at bounding box center [863, 103] width 45 height 25
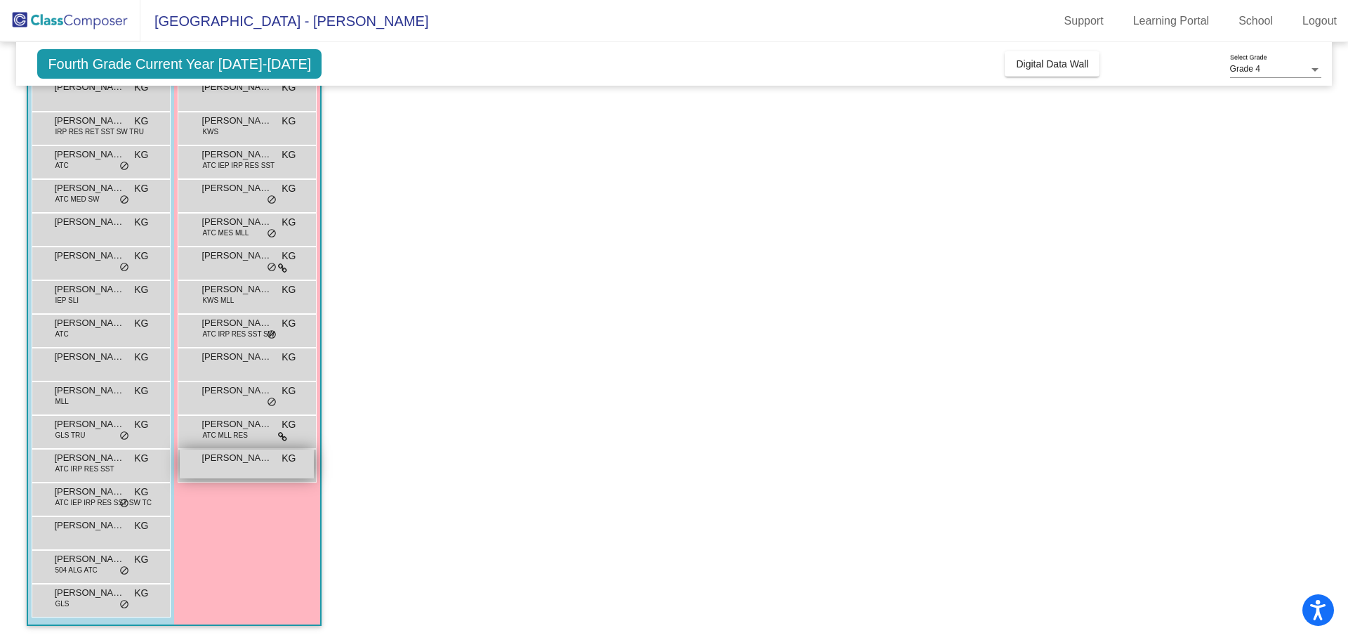
click at [237, 467] on div "[PERSON_NAME] KG lock do_not_disturb_alt" at bounding box center [247, 463] width 134 height 29
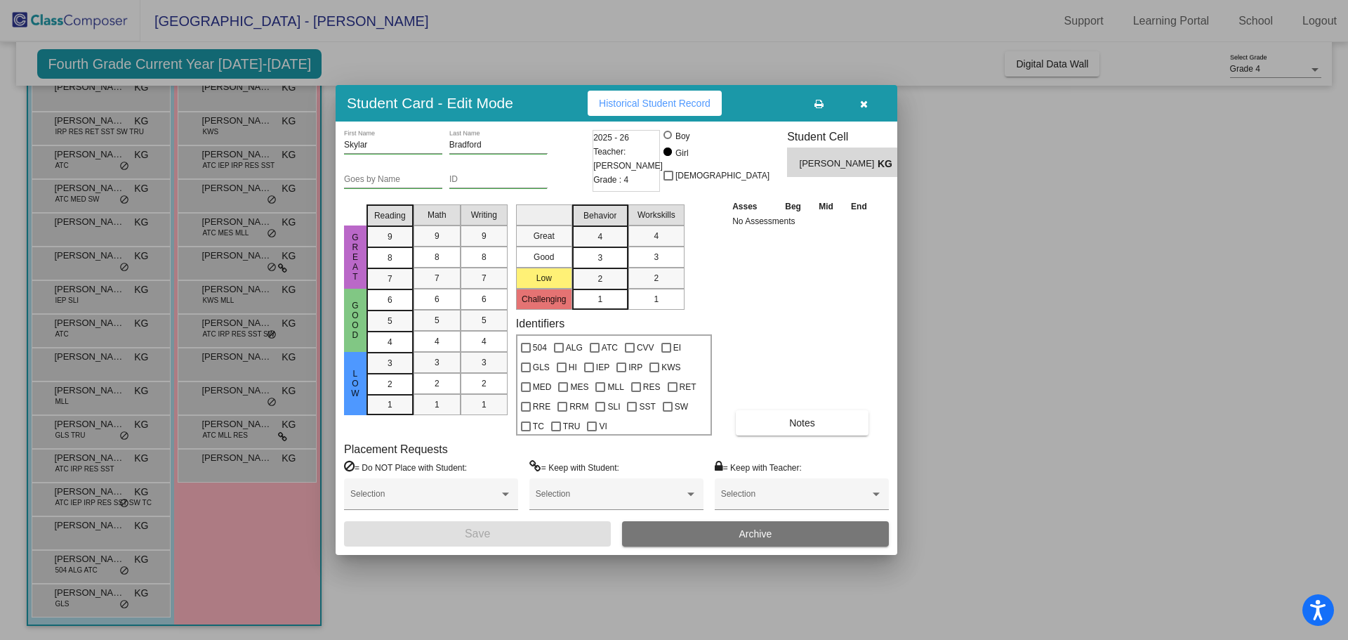
click at [251, 430] on div at bounding box center [674, 320] width 1348 height 640
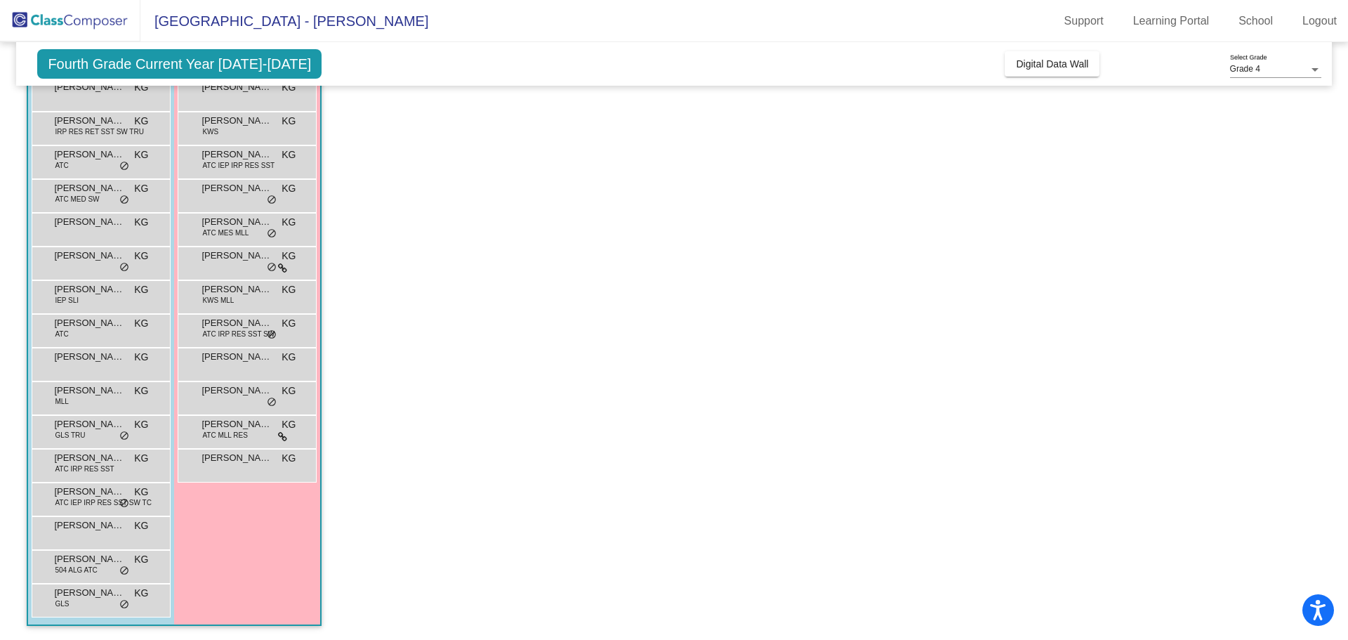
click at [251, 430] on span "[PERSON_NAME]" at bounding box center [237, 424] width 70 height 14
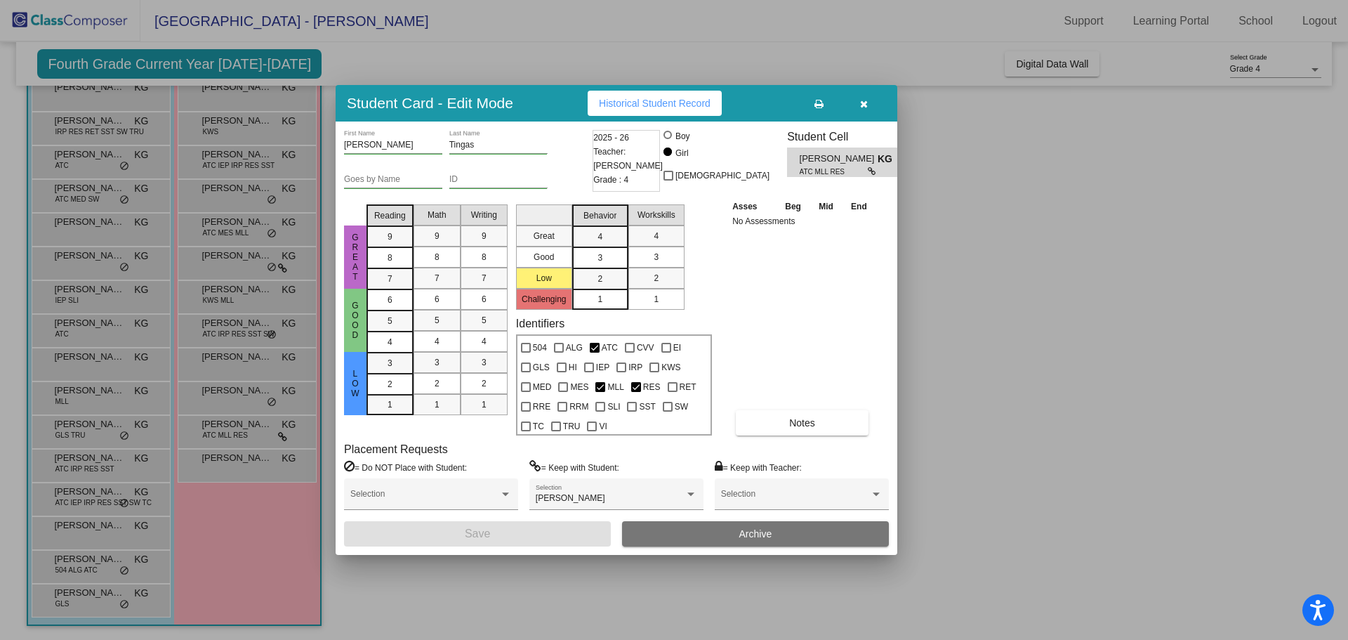
click at [239, 388] on div at bounding box center [674, 320] width 1348 height 640
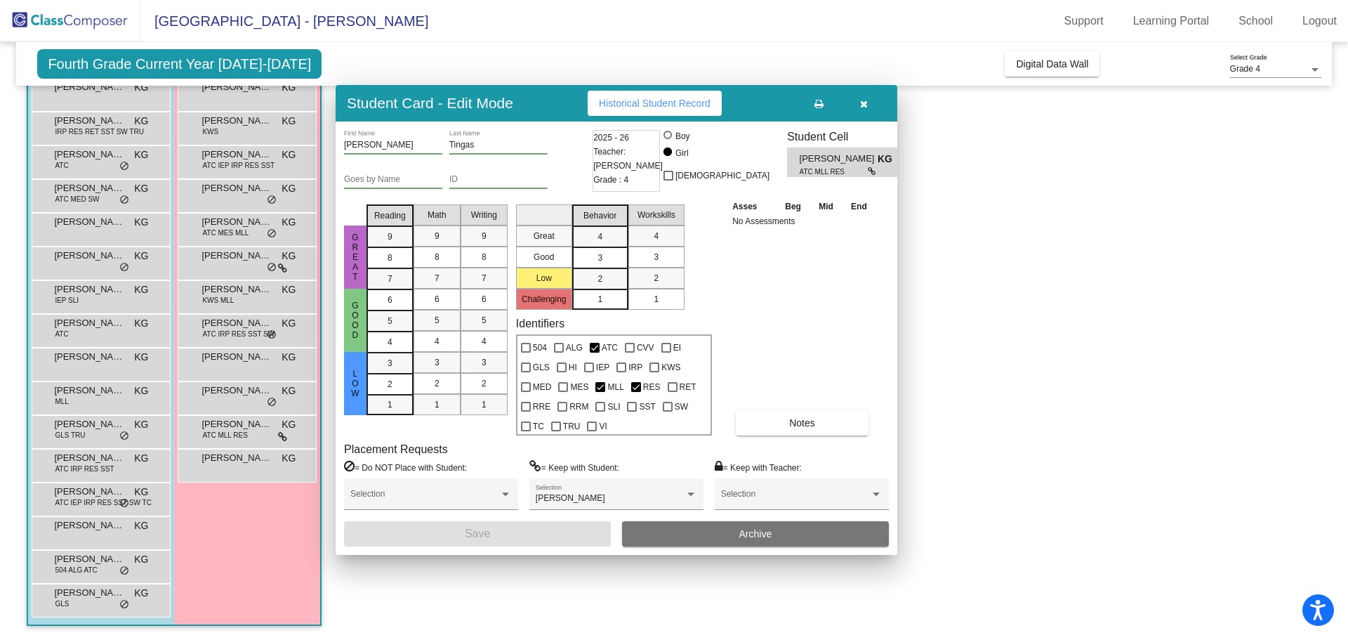
click at [239, 388] on span "[PERSON_NAME]" at bounding box center [237, 390] width 70 height 14
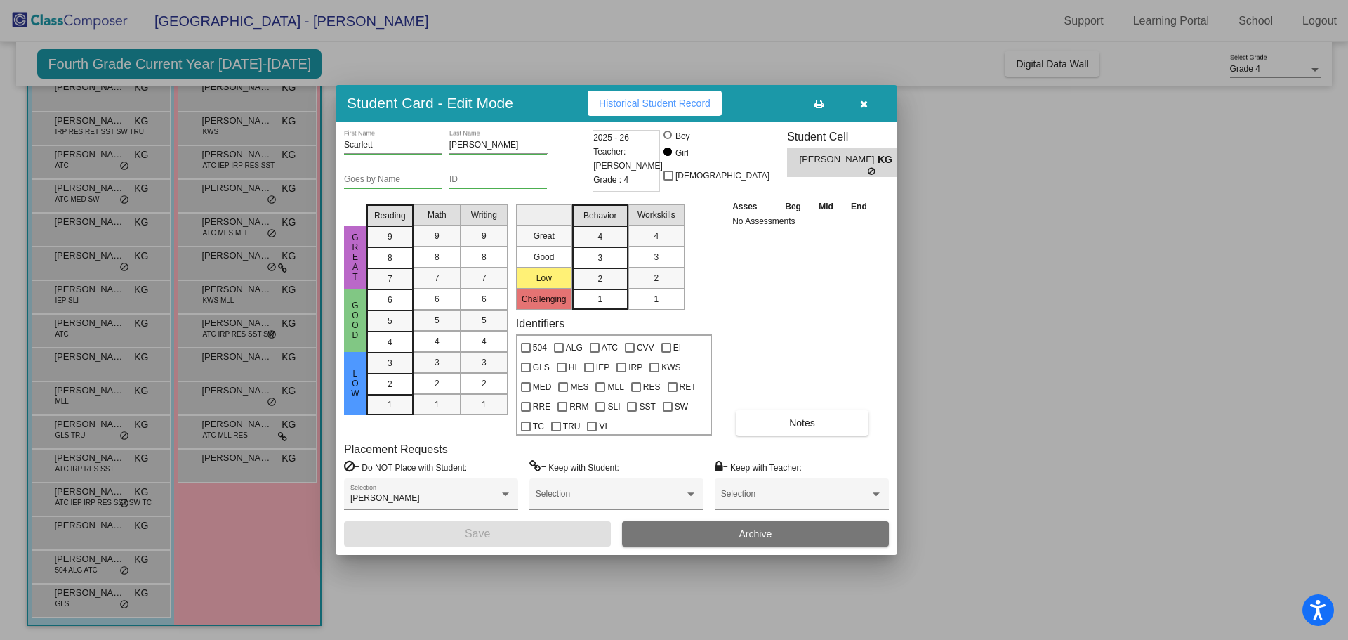
click at [232, 366] on div at bounding box center [674, 320] width 1348 height 640
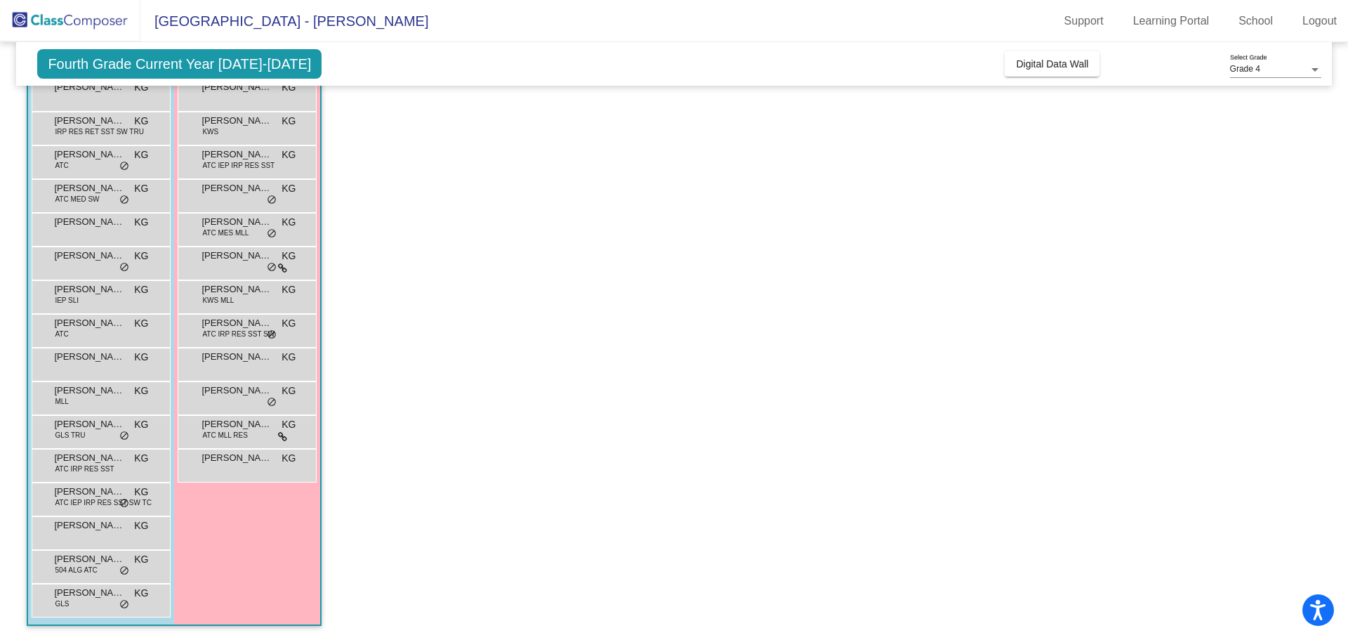
click at [232, 366] on div "[PERSON_NAME] KG lock do_not_disturb_alt" at bounding box center [247, 362] width 134 height 29
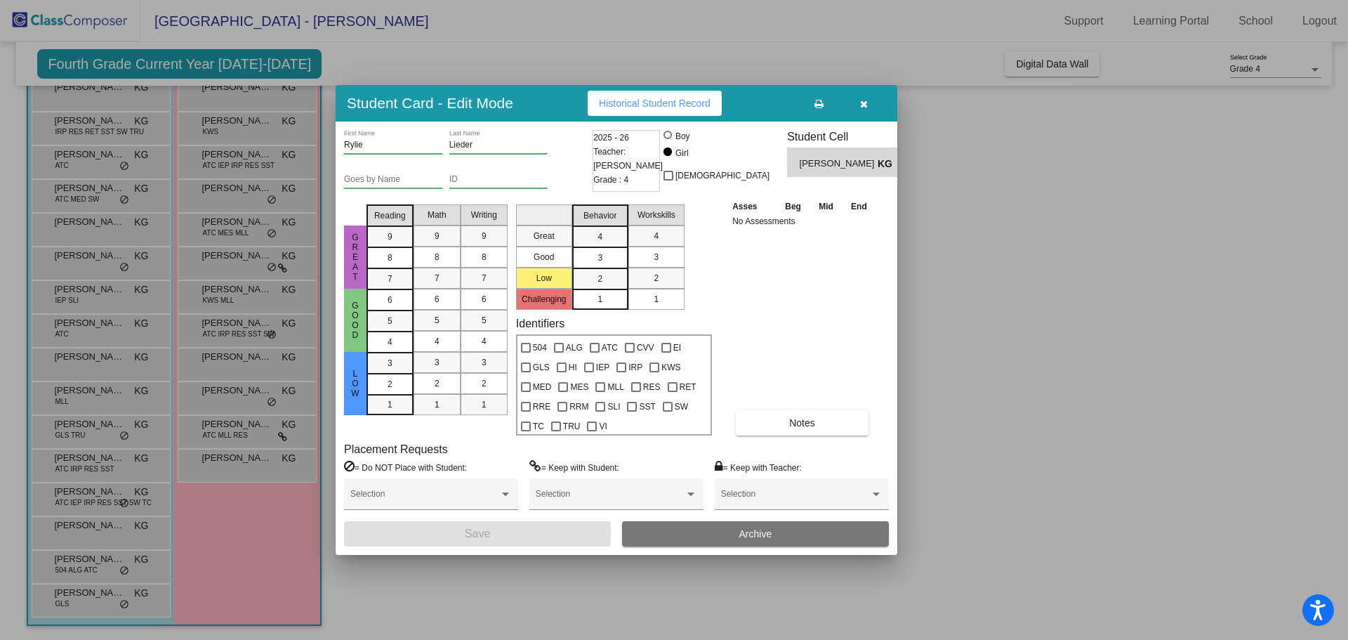
click at [231, 334] on div at bounding box center [674, 320] width 1348 height 640
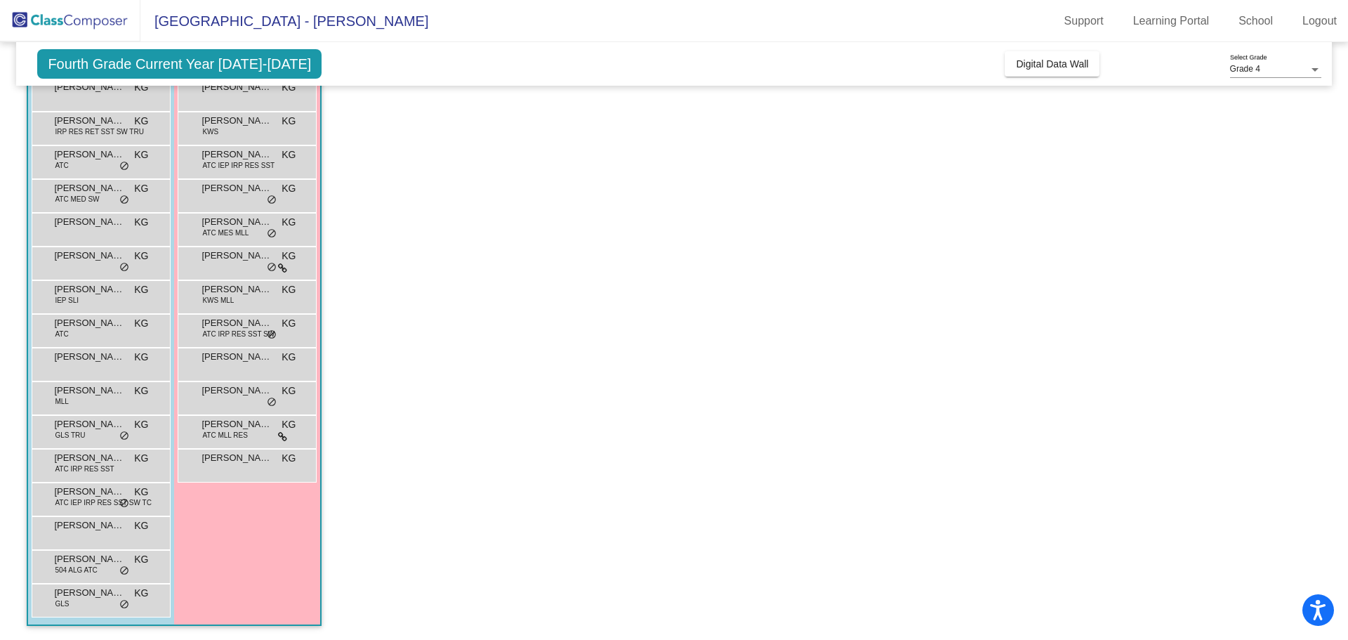
click at [231, 334] on span "ATC IRP RES SST SW" at bounding box center [238, 334] width 72 height 11
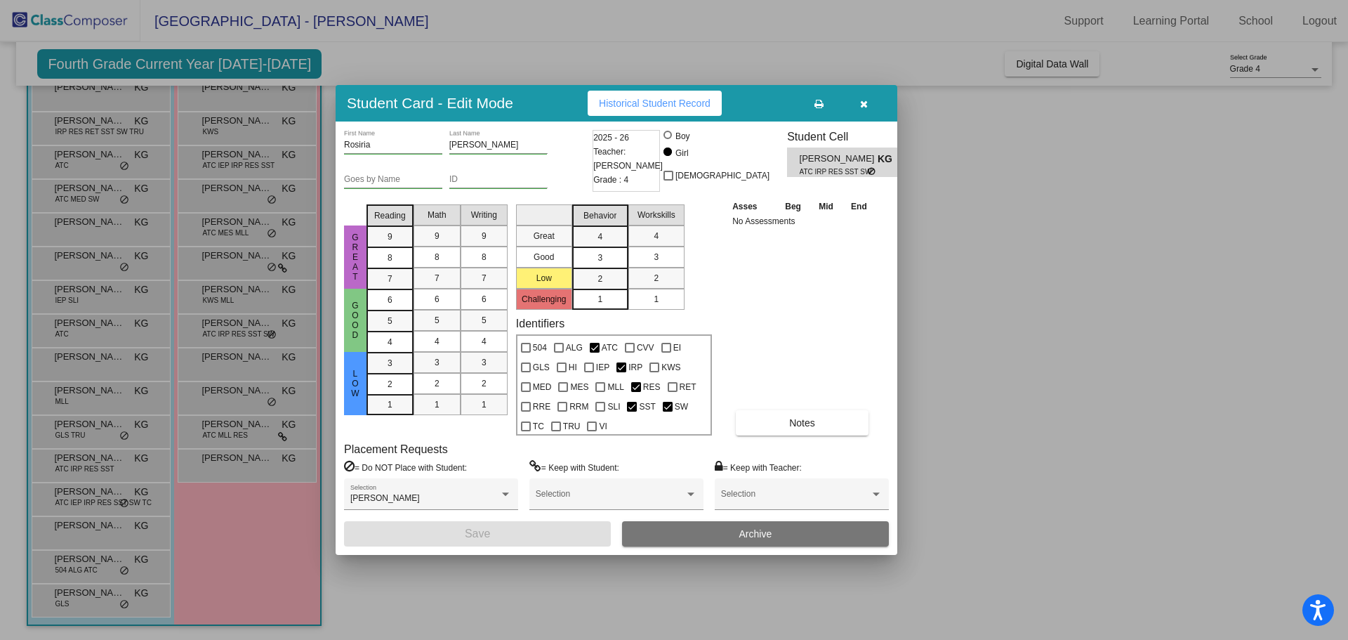
click at [242, 295] on div at bounding box center [674, 320] width 1348 height 640
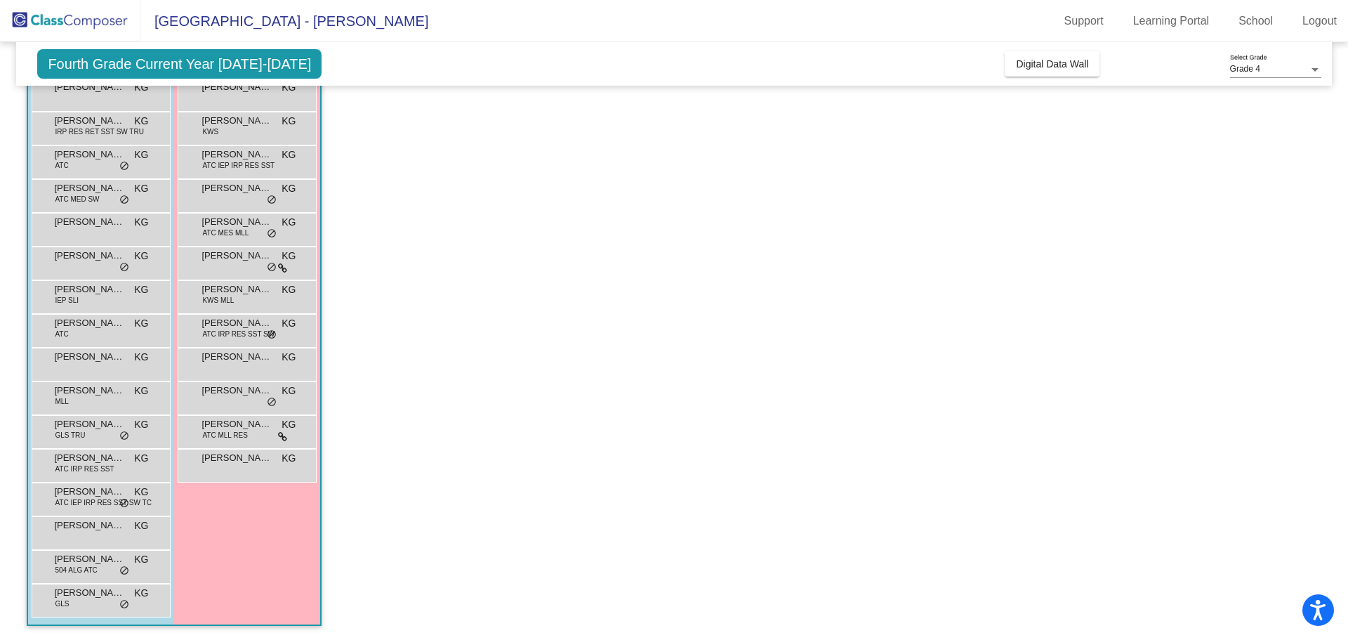
click at [242, 295] on span "[PERSON_NAME]" at bounding box center [237, 289] width 70 height 14
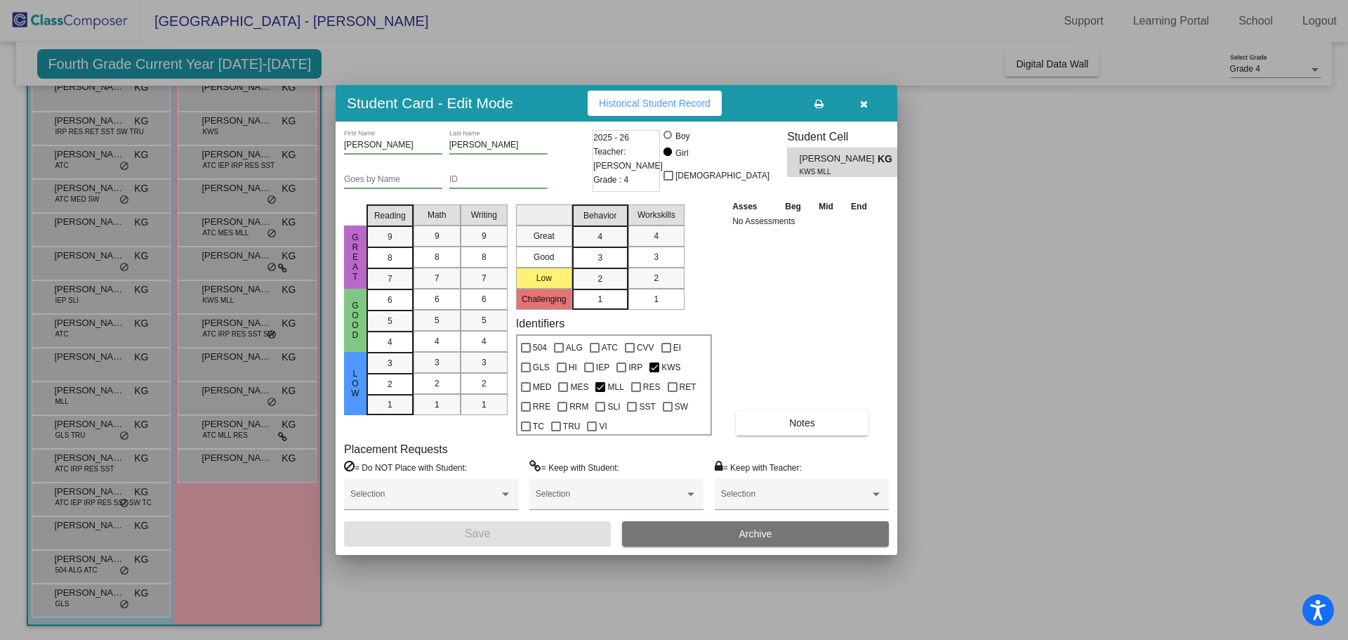
click at [241, 263] on div at bounding box center [674, 320] width 1348 height 640
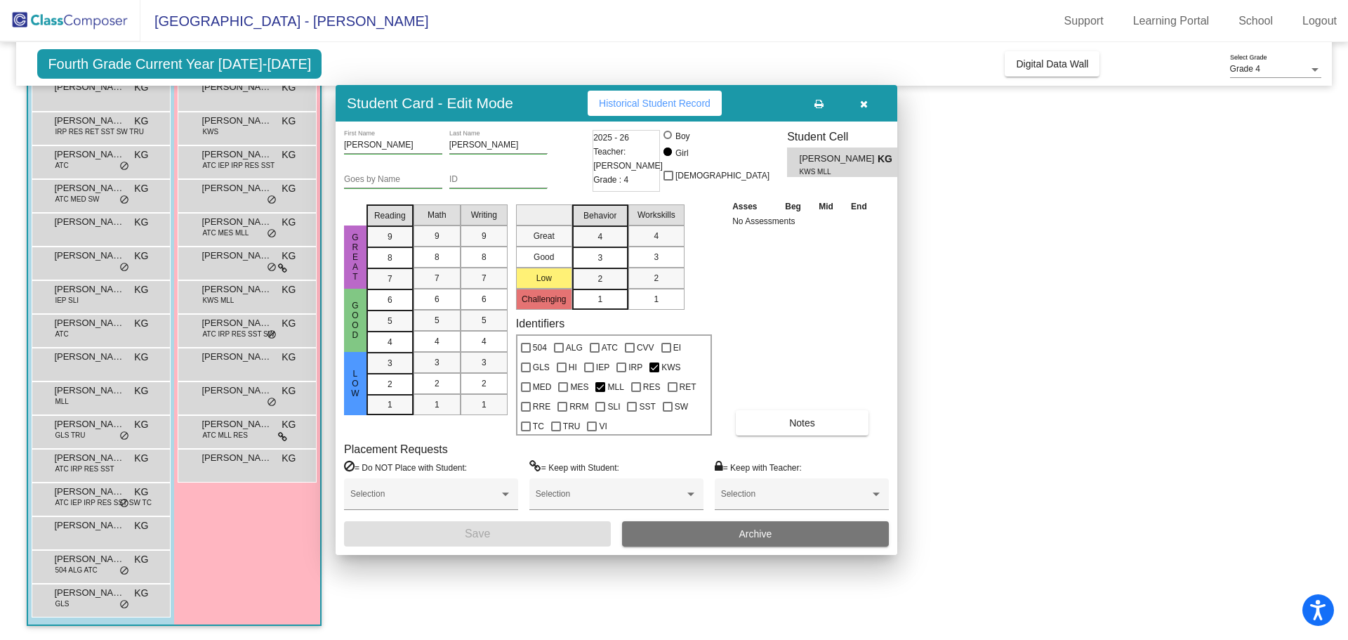
click at [241, 263] on div "[PERSON_NAME] KG lock do_not_disturb_alt" at bounding box center [247, 261] width 134 height 29
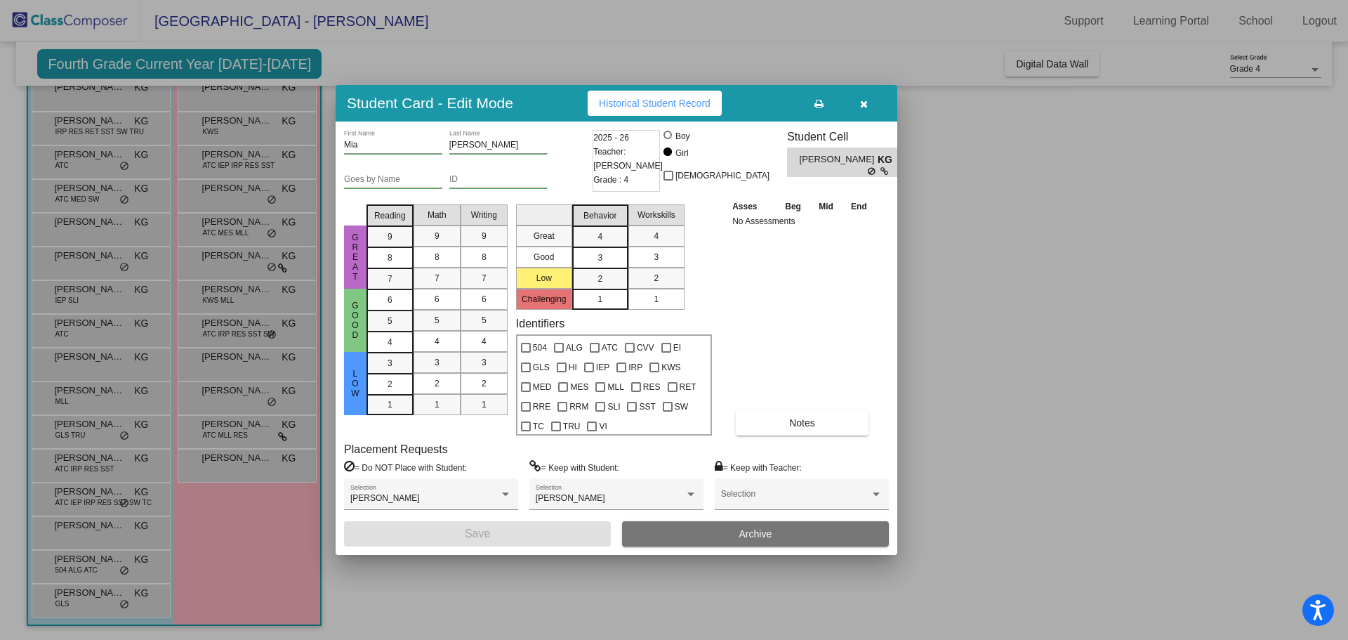
click at [237, 238] on div at bounding box center [674, 320] width 1348 height 640
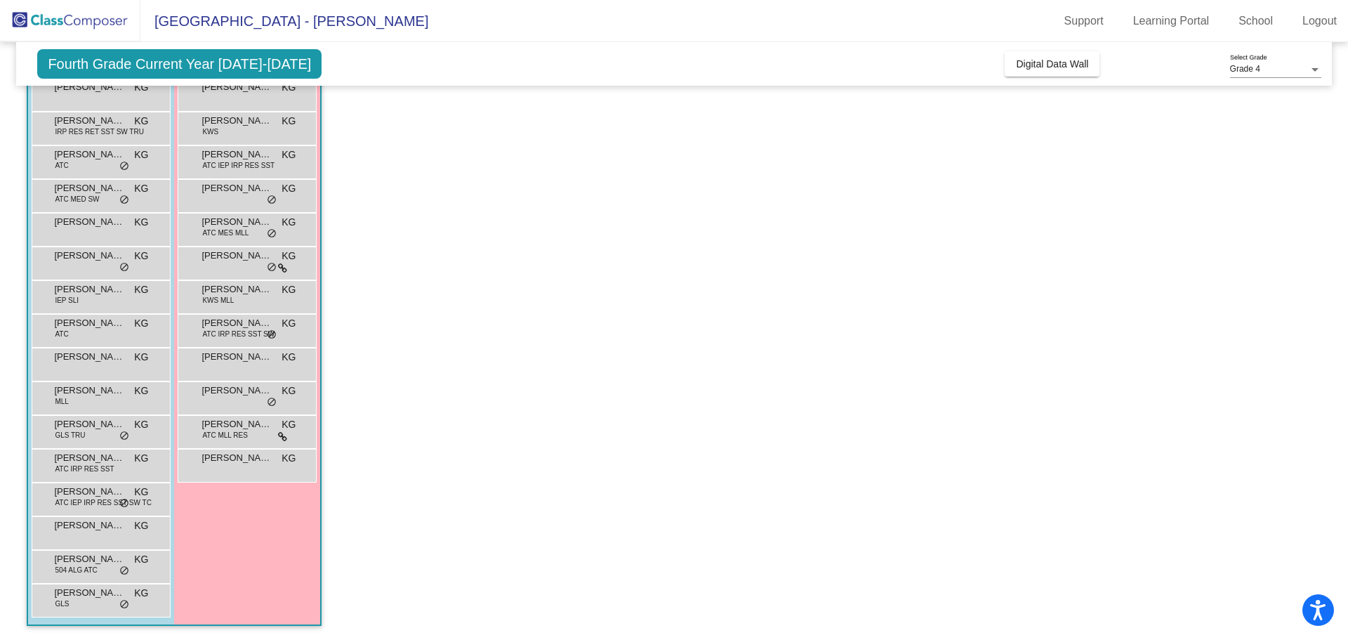
click at [237, 238] on span "ATC MES MLL" at bounding box center [225, 233] width 46 height 11
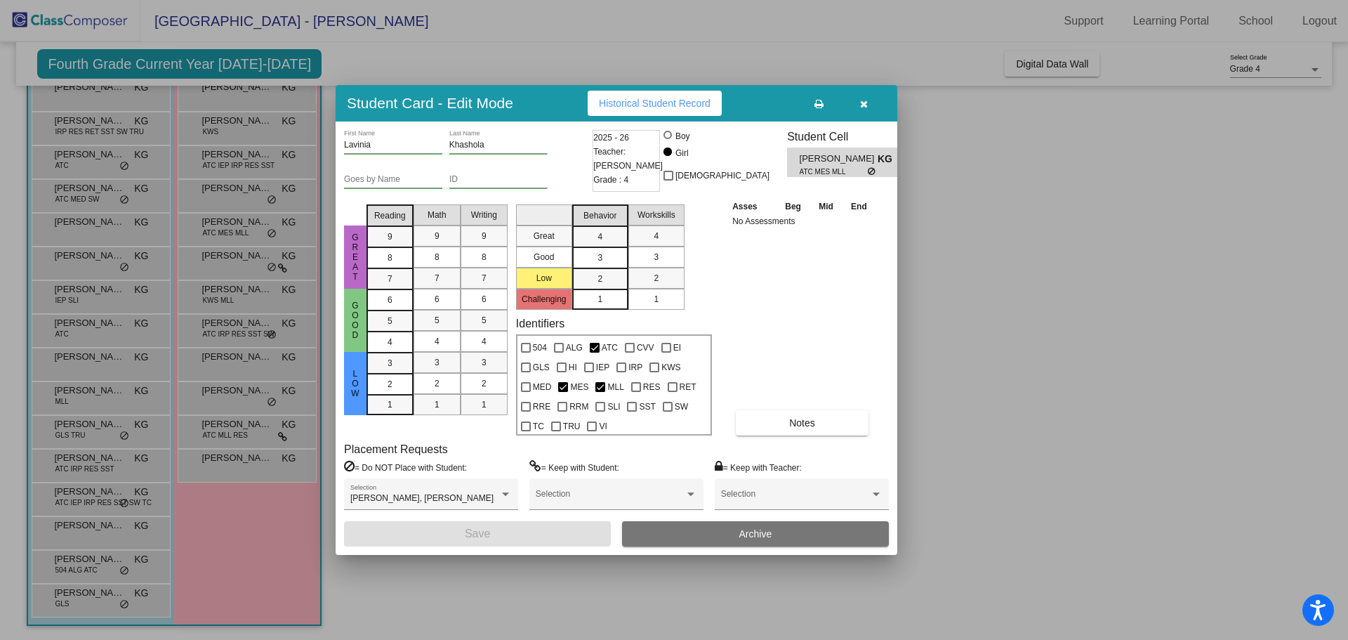
click at [233, 202] on div at bounding box center [674, 320] width 1348 height 640
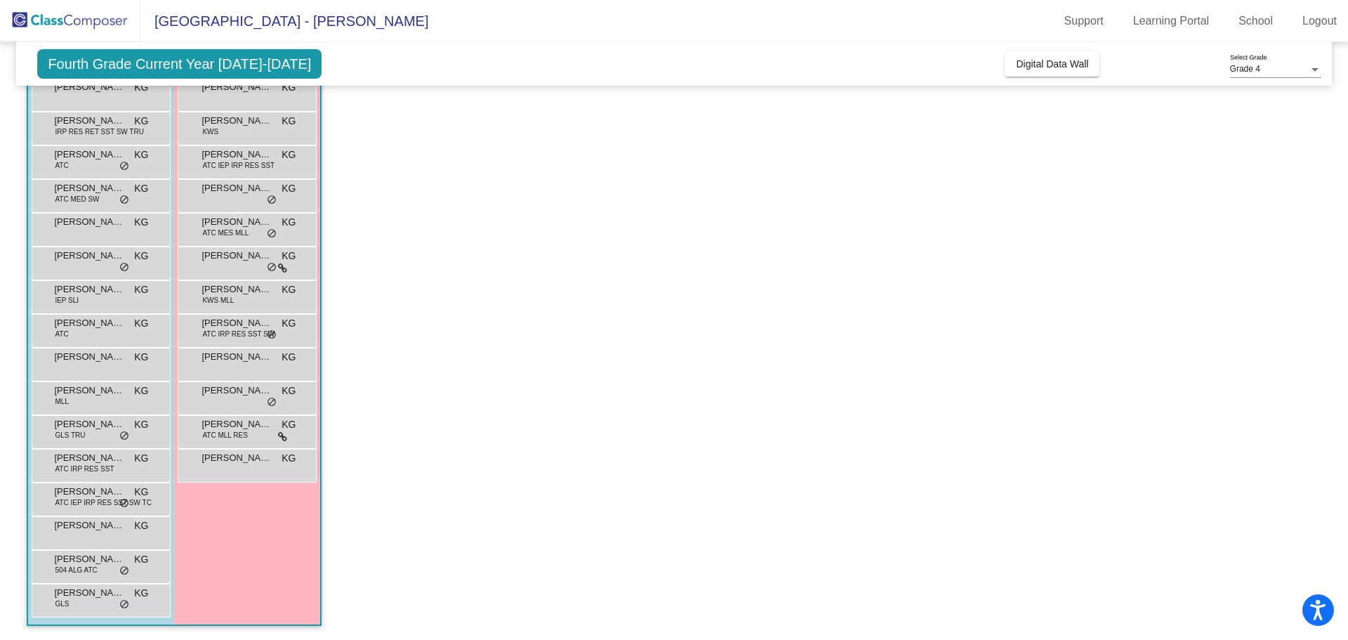
click at [233, 202] on div "[PERSON_NAME] KG lock do_not_disturb_alt" at bounding box center [247, 194] width 134 height 29
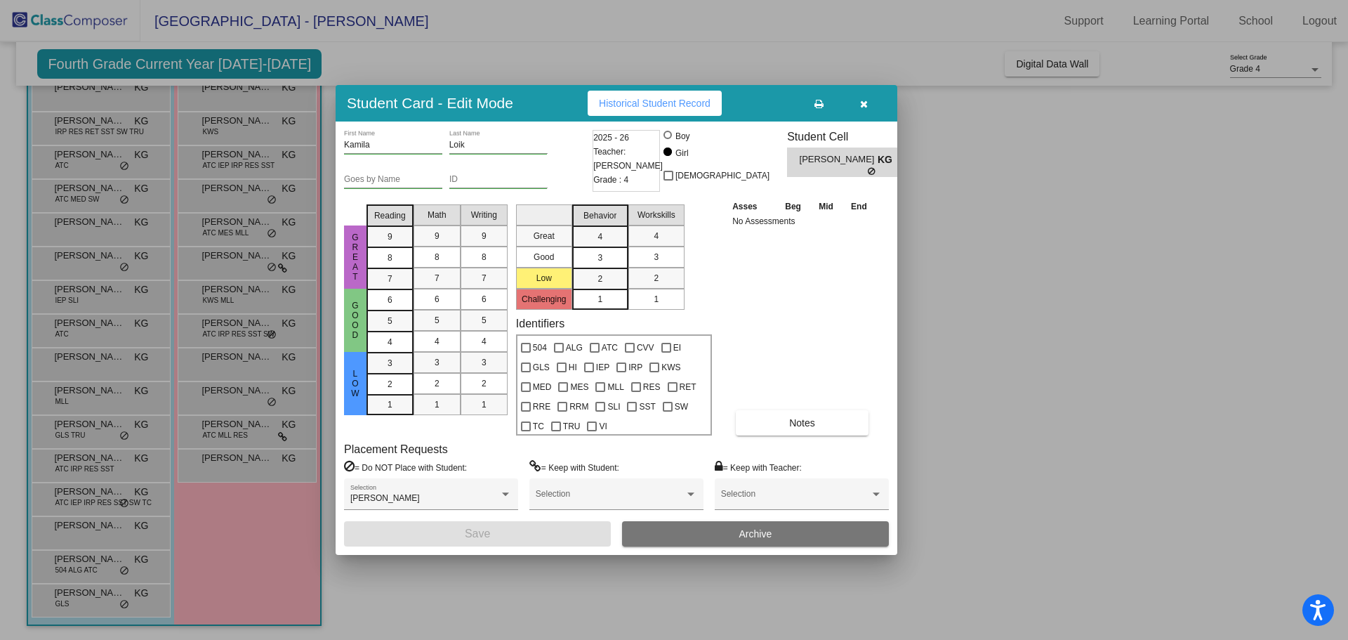
click at [231, 154] on div at bounding box center [674, 320] width 1348 height 640
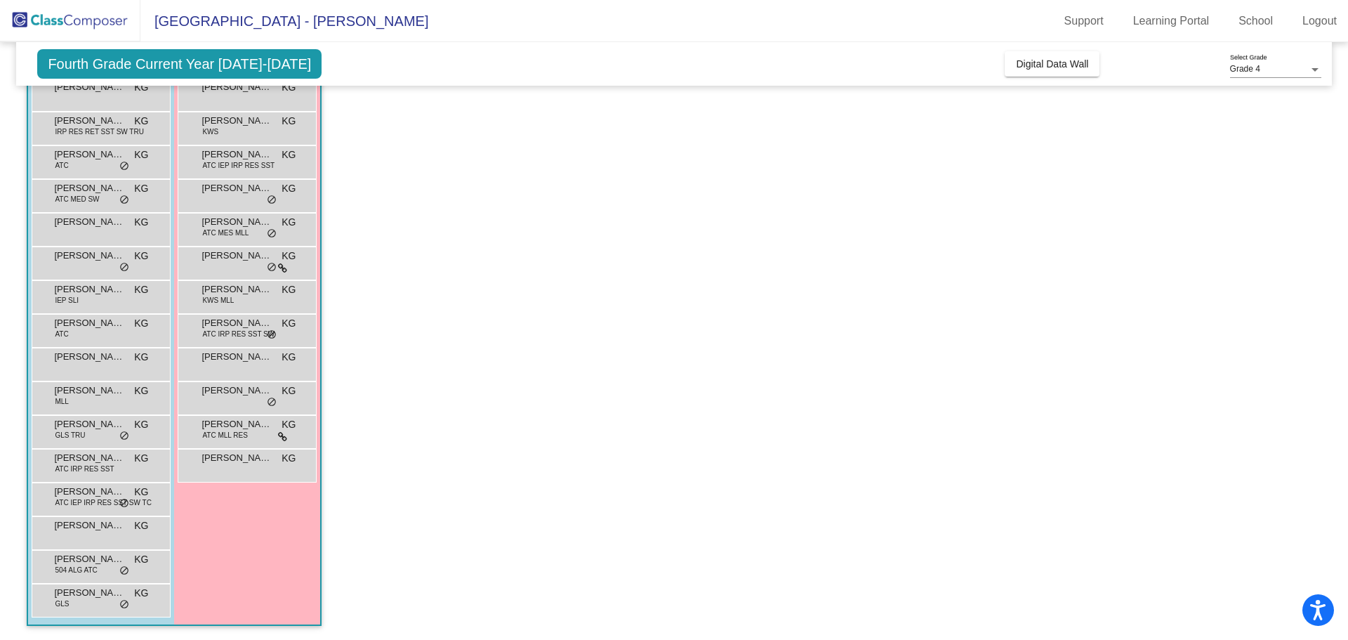
click at [231, 154] on span "[PERSON_NAME]" at bounding box center [237, 154] width 70 height 14
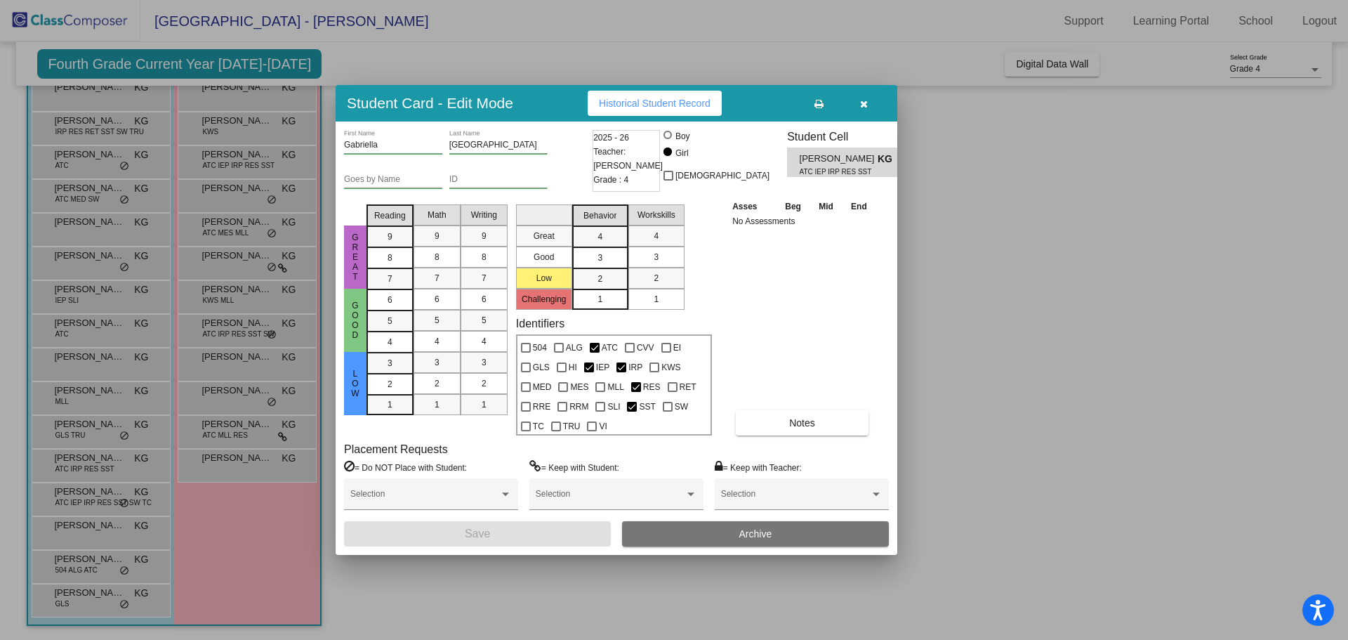
click at [233, 141] on div at bounding box center [674, 320] width 1348 height 640
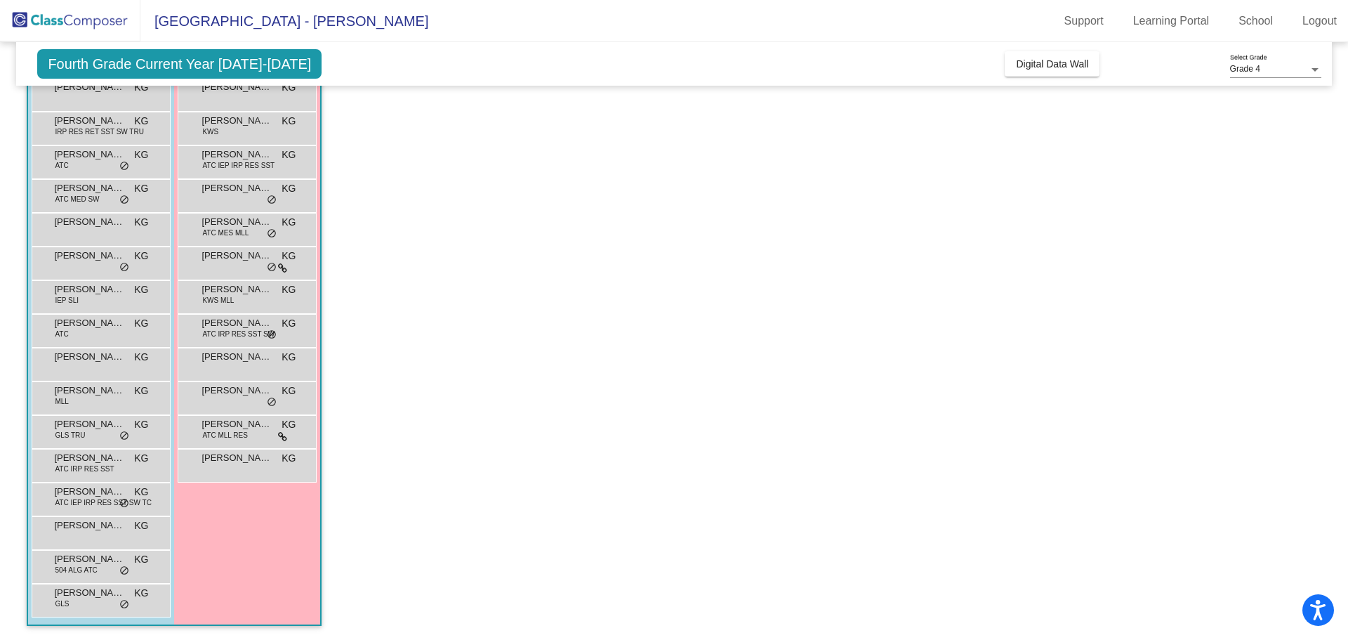
click at [233, 141] on div "[PERSON_NAME] KWS KG lock do_not_disturb_alt" at bounding box center [247, 126] width 134 height 29
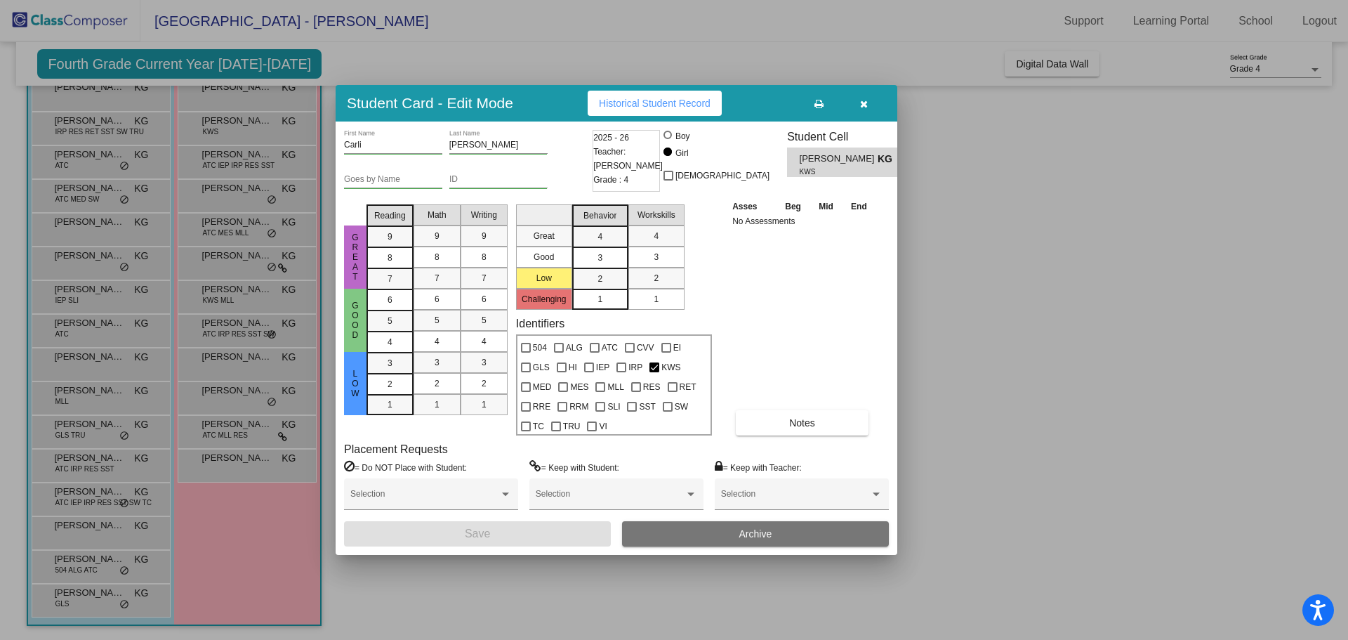
click at [235, 102] on div at bounding box center [674, 320] width 1348 height 640
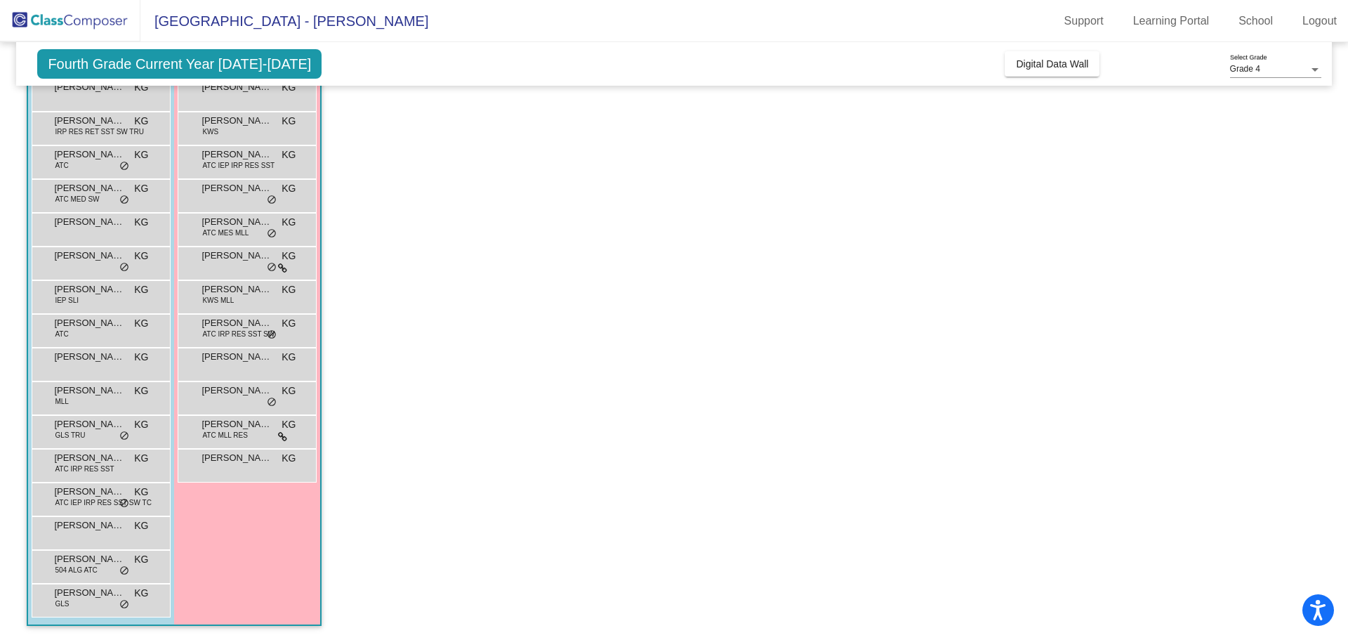
click at [235, 102] on div "[PERSON_NAME] KG lock do_not_disturb_alt" at bounding box center [247, 93] width 134 height 29
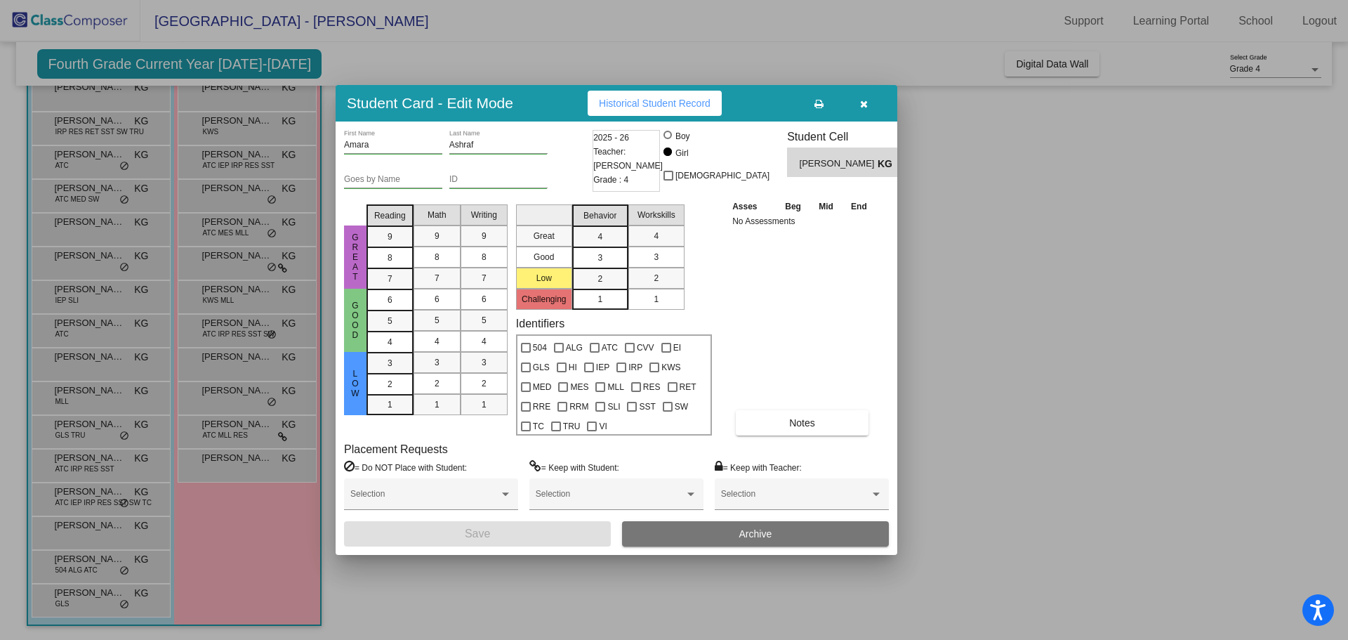
click at [872, 104] on button "button" at bounding box center [863, 103] width 45 height 25
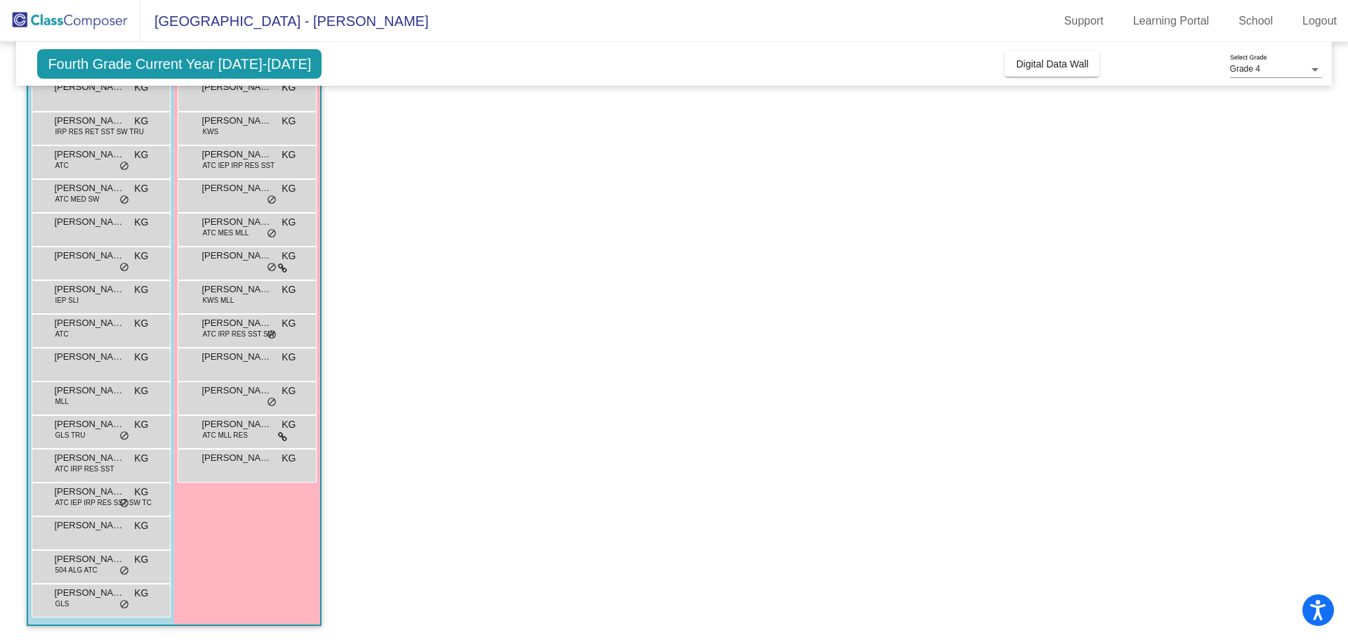
scroll to position [6, 0]
